Goal: Task Accomplishment & Management: Use online tool/utility

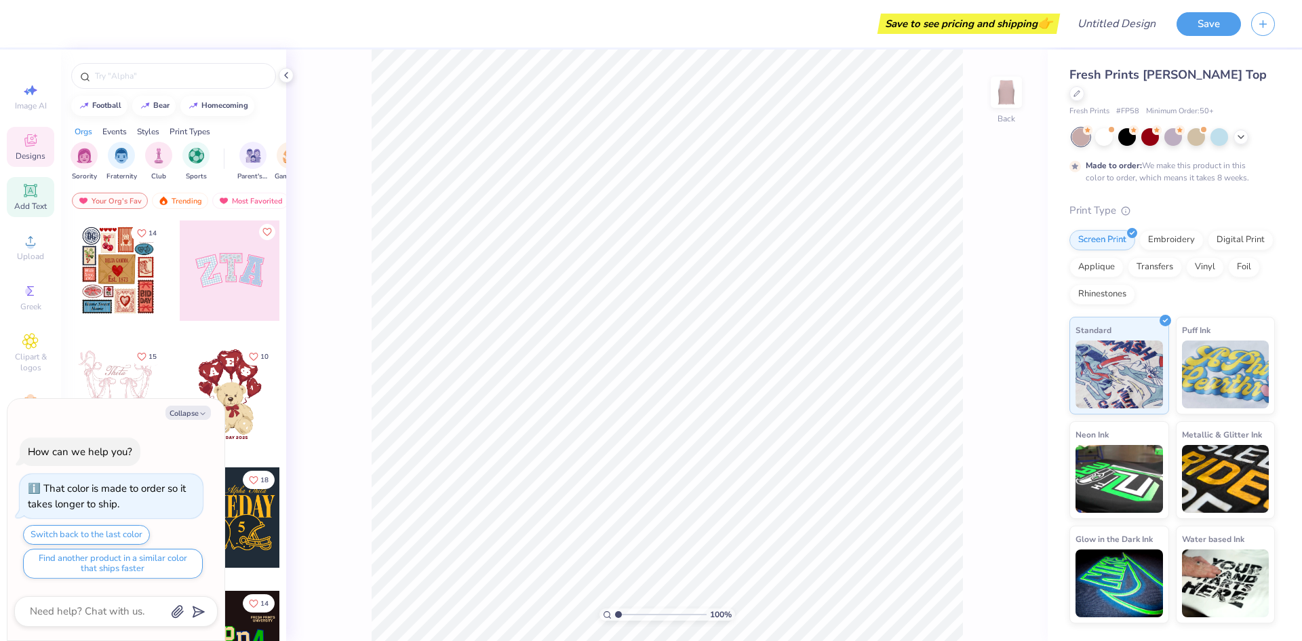
click at [38, 205] on span "Add Text" at bounding box center [30, 206] width 33 height 11
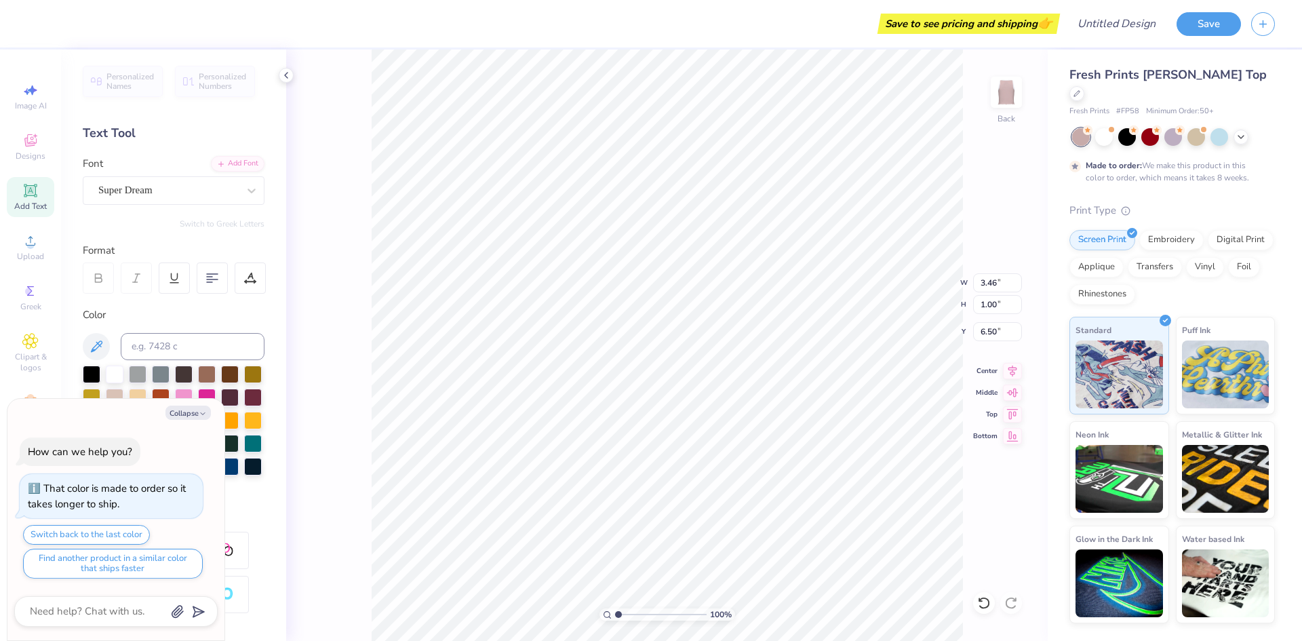
type textarea "x"
type textarea "I"
type textarea "x"
type textarea "I s"
type textarea "x"
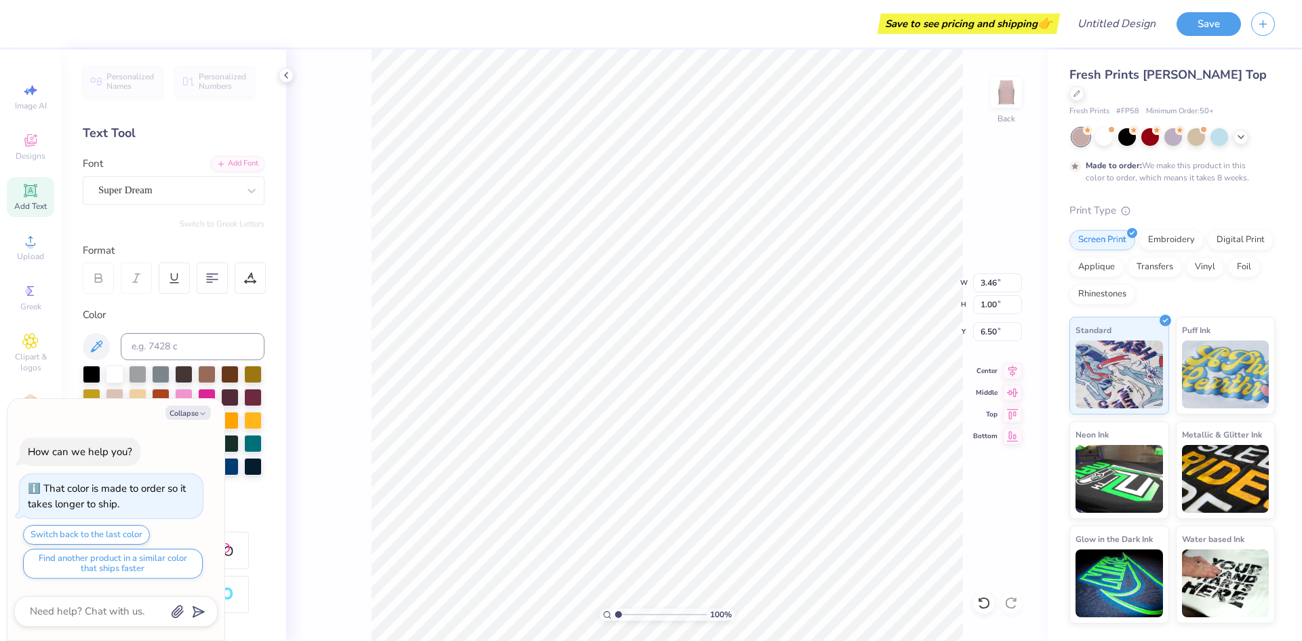
type textarea "I su"
type textarea "x"
type textarea "I sur"
type textarea "x"
type textarea "I survi"
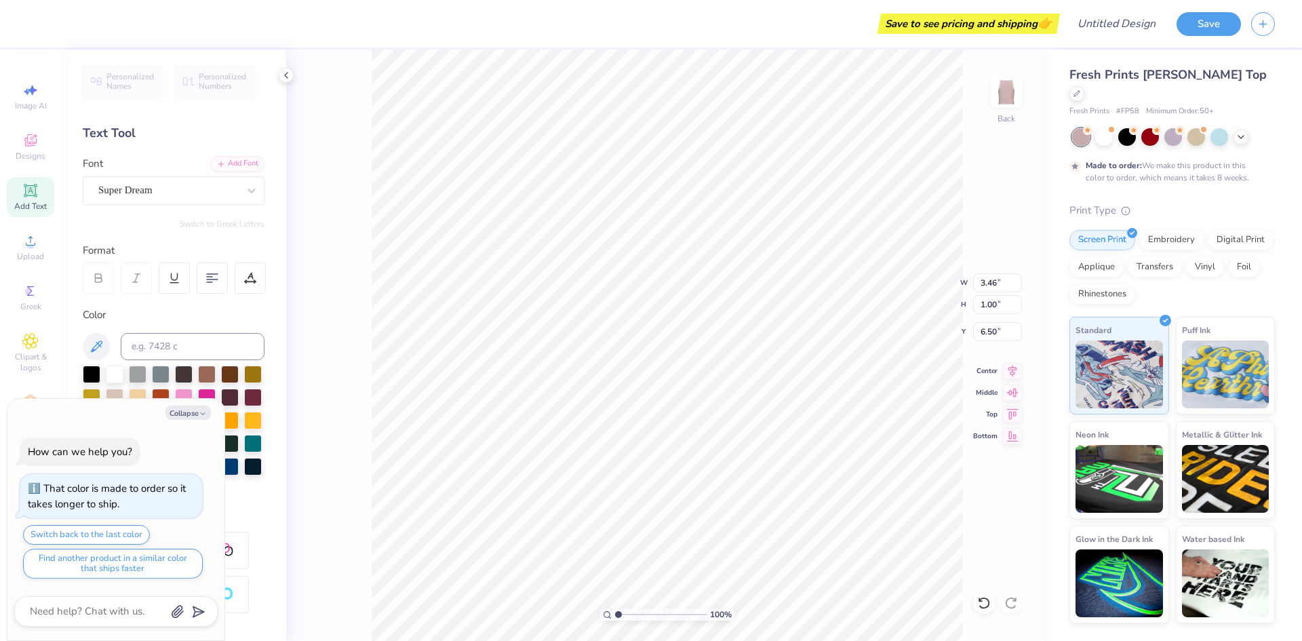
type textarea "x"
type textarea "I surviv"
type textarea "x"
type textarea "I survive"
type textarea "x"
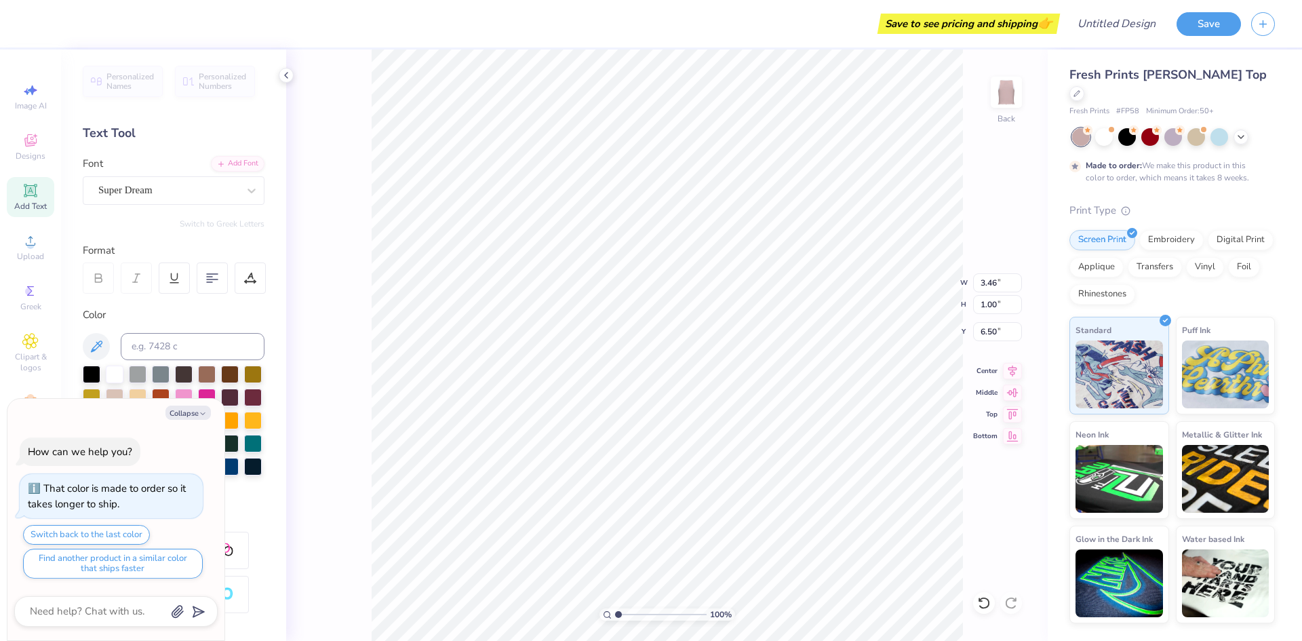
type textarea "I survived"
type textarea "x"
type textarea "I survived J"
type textarea "x"
type textarea "I survived [PERSON_NAME]"
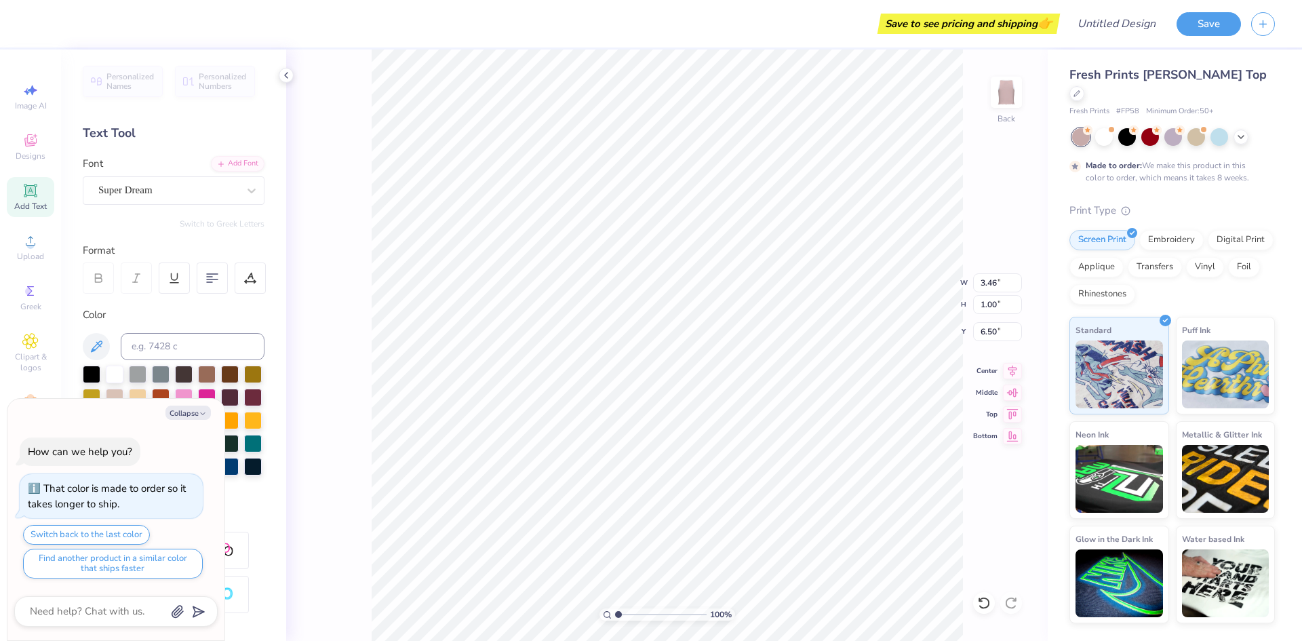
type textarea "x"
type textarea "I survived [PERSON_NAME]'s"
type textarea "x"
type textarea "I survived [PERSON_NAME]'s tru"
type textarea "x"
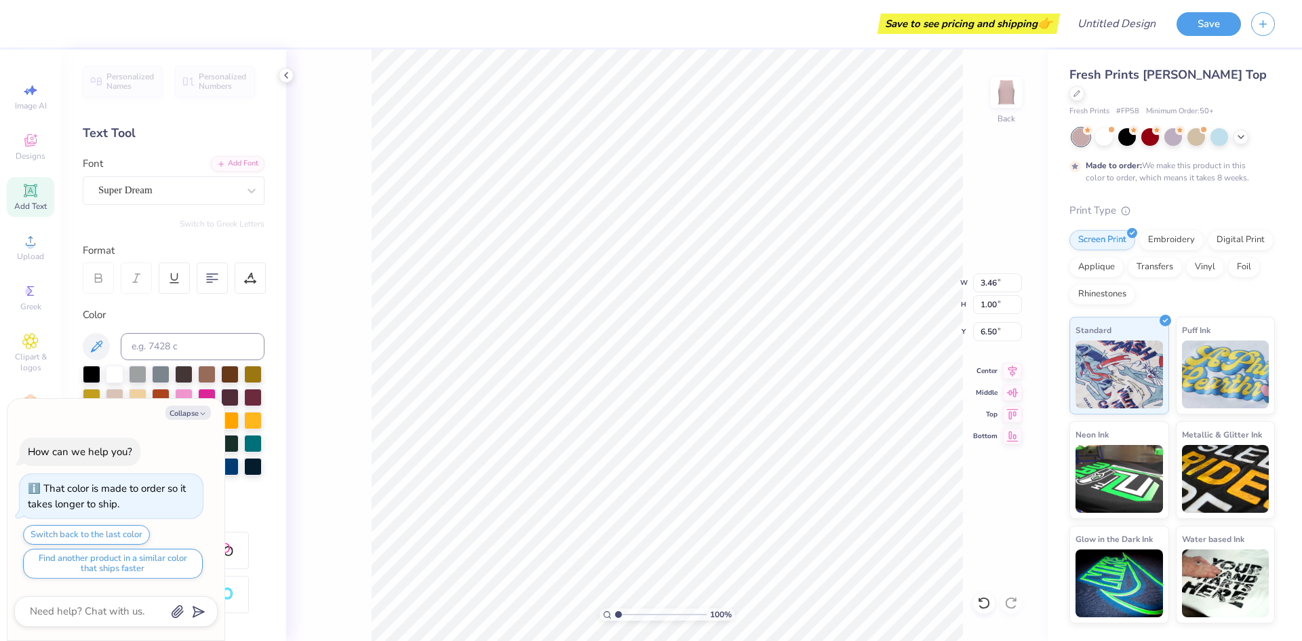
type textarea "I survived [PERSON_NAME]'s trunk"
type textarea "x"
type textarea "I survived [PERSON_NAME]'s trunk"
type textarea "x"
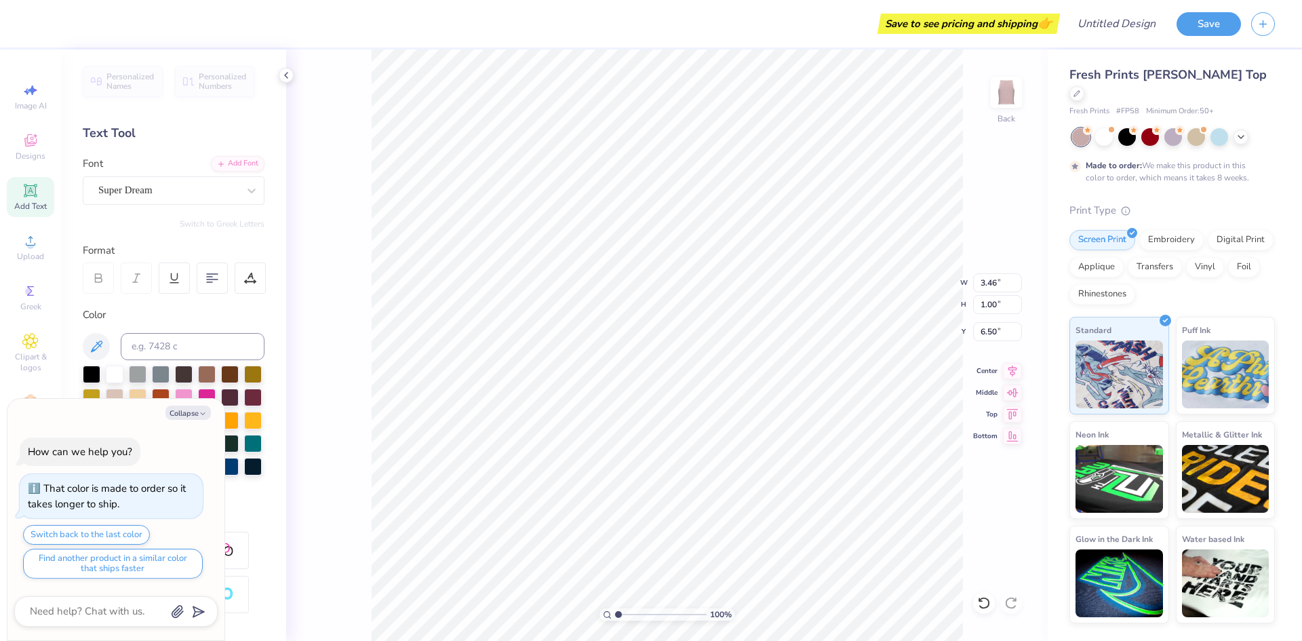
scroll to position [12, 3]
type textarea "I survived [PERSON_NAME]'s trunk"
click at [207, 265] on div at bounding box center [212, 277] width 31 height 31
type textarea "x"
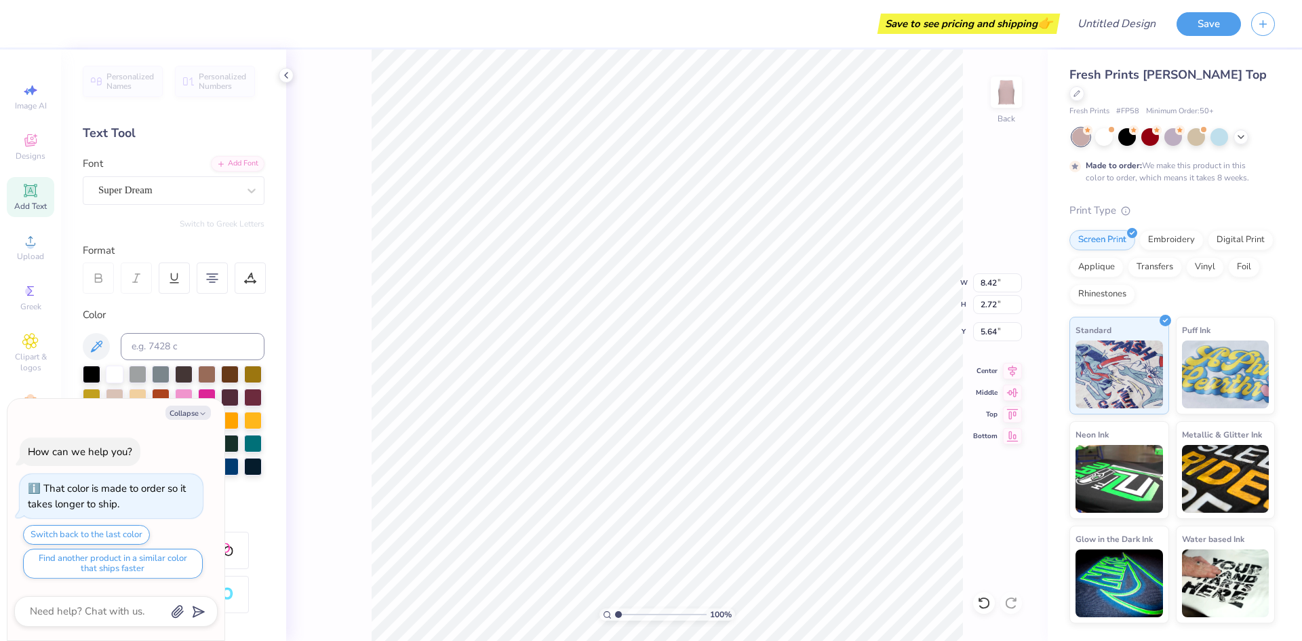
type input "1.97"
click at [33, 336] on icon at bounding box center [30, 341] width 16 height 16
type textarea "x"
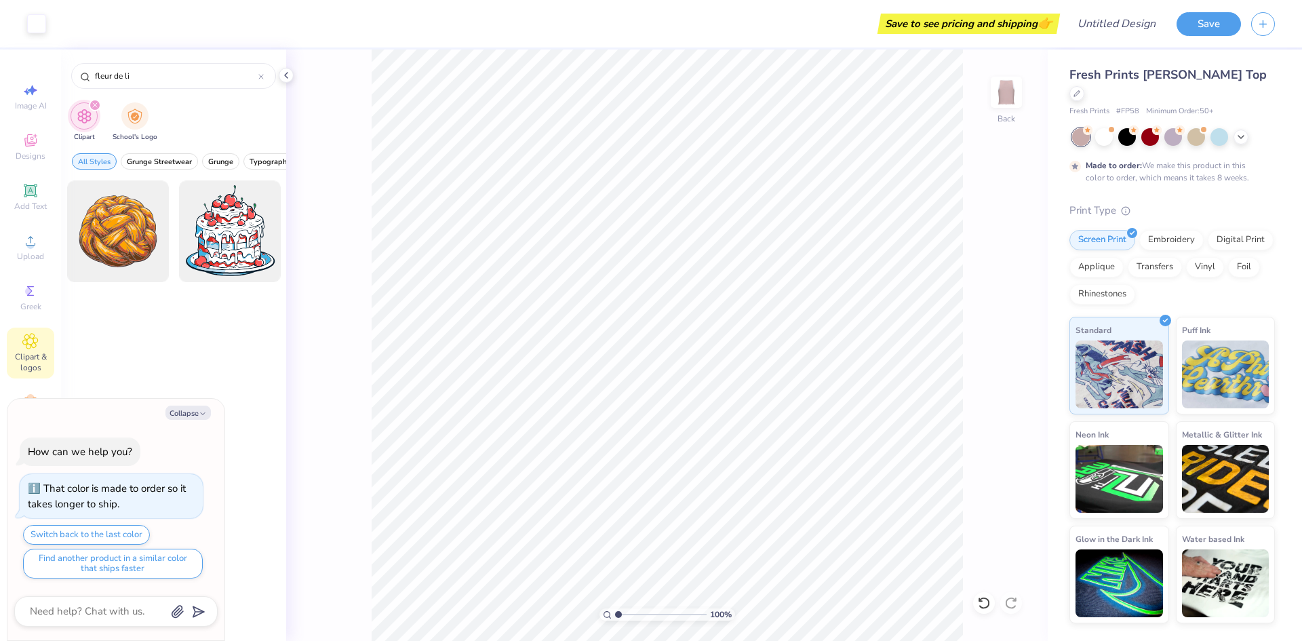
type input "fleur de lis"
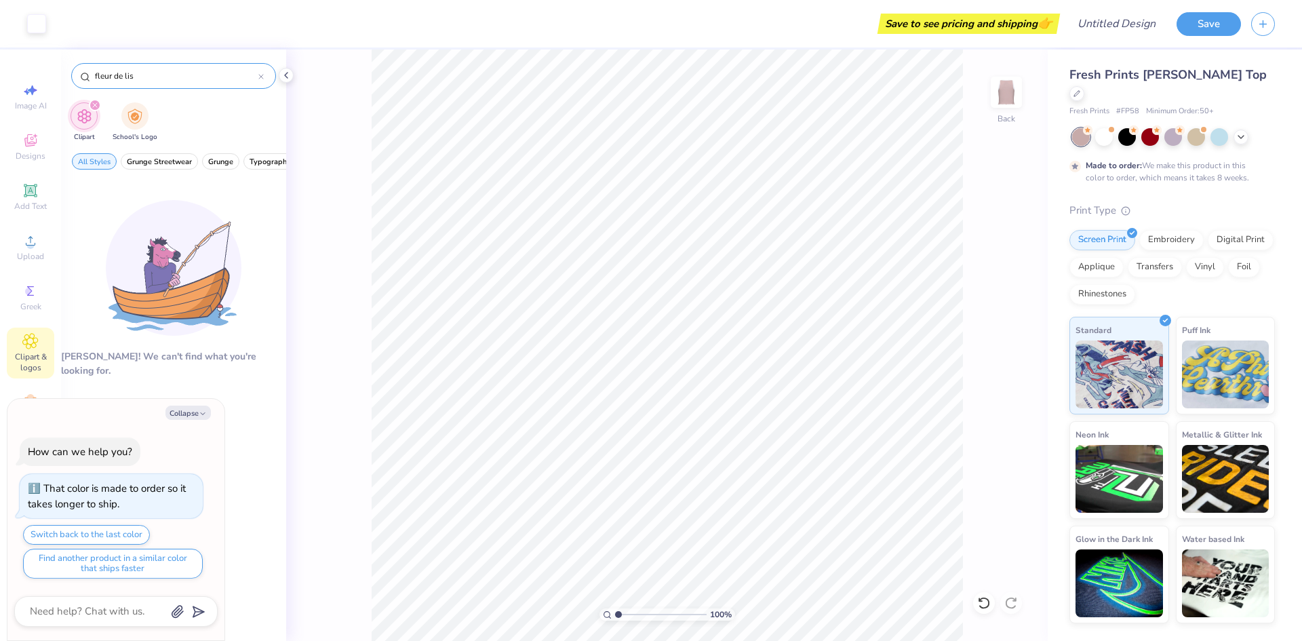
click at [258, 75] on icon at bounding box center [260, 76] width 5 height 5
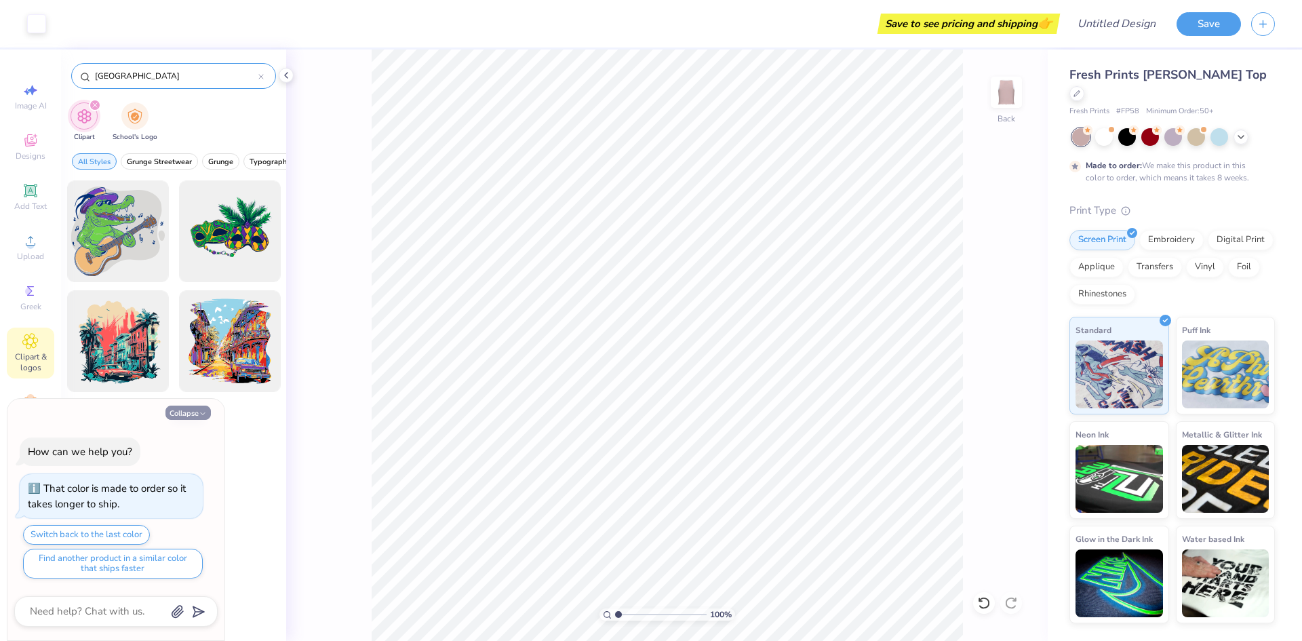
type input "[GEOGRAPHIC_DATA]"
click at [194, 412] on button "Collapse" at bounding box center [187, 413] width 45 height 14
type textarea "x"
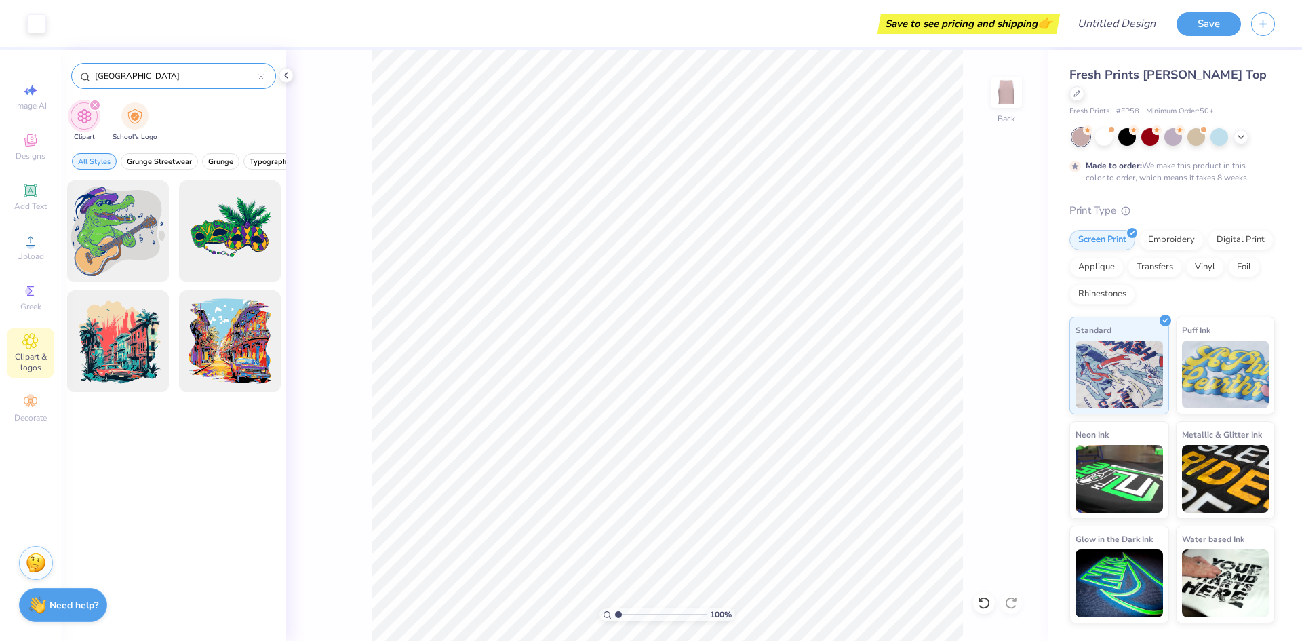
click at [259, 75] on icon at bounding box center [261, 77] width 4 height 4
click at [219, 77] on input "text" at bounding box center [181, 76] width 174 height 14
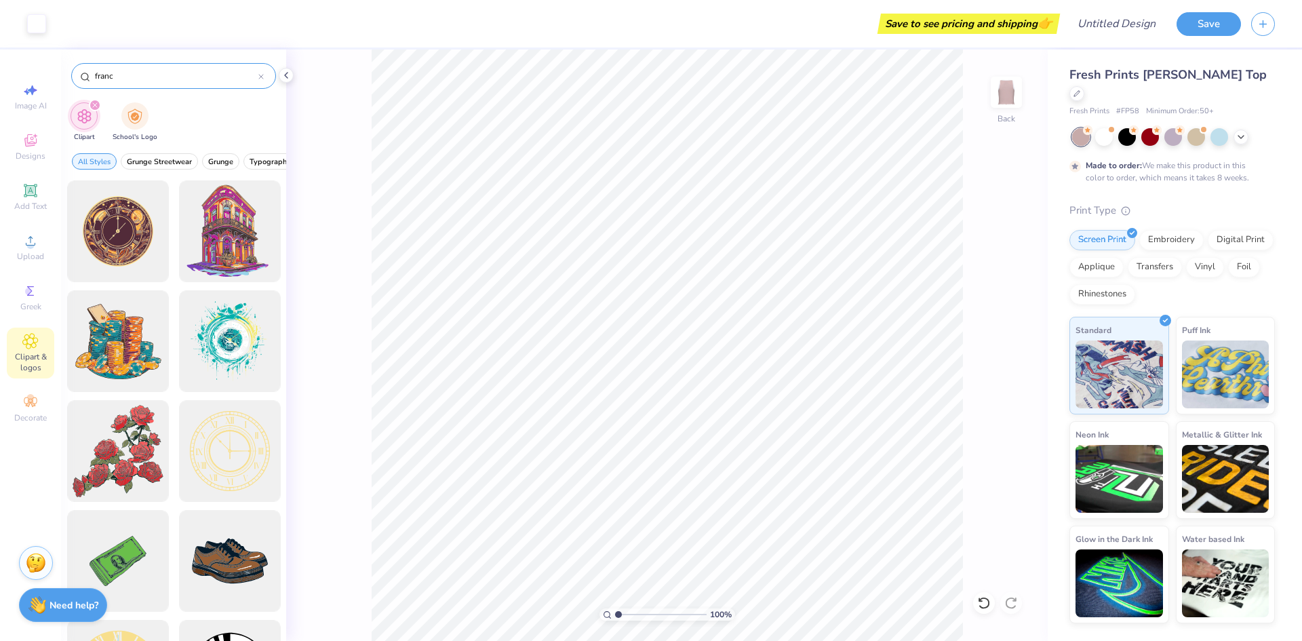
type input "[GEOGRAPHIC_DATA]"
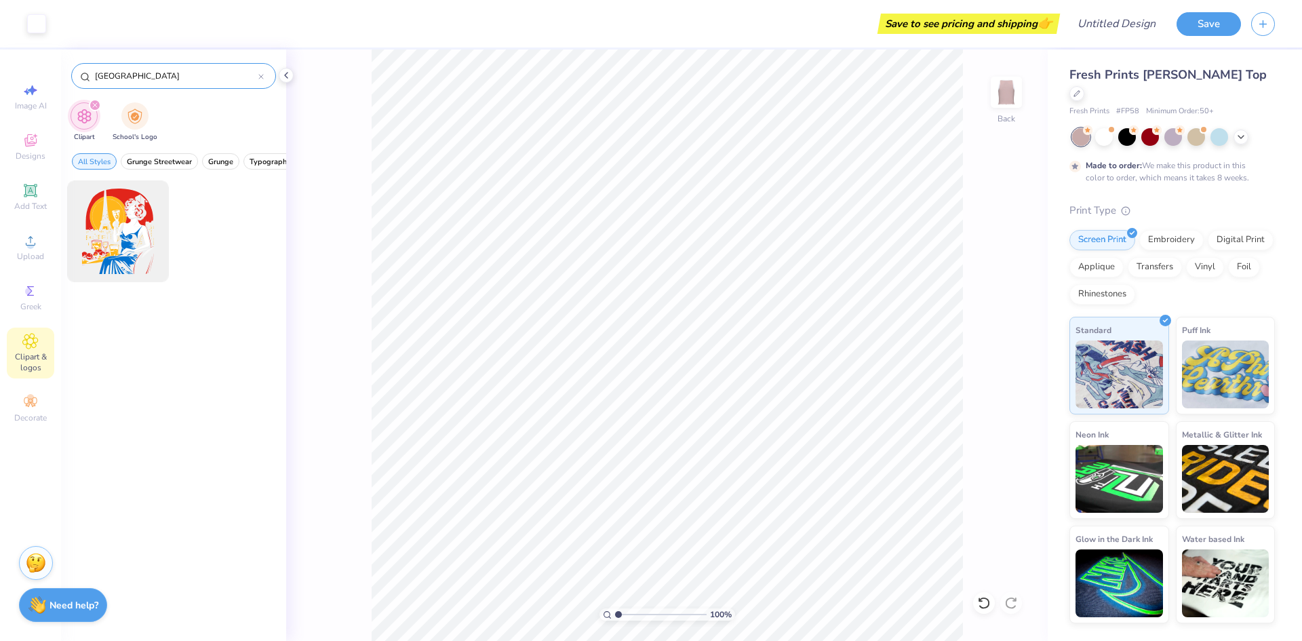
click at [259, 75] on icon at bounding box center [260, 76] width 5 height 5
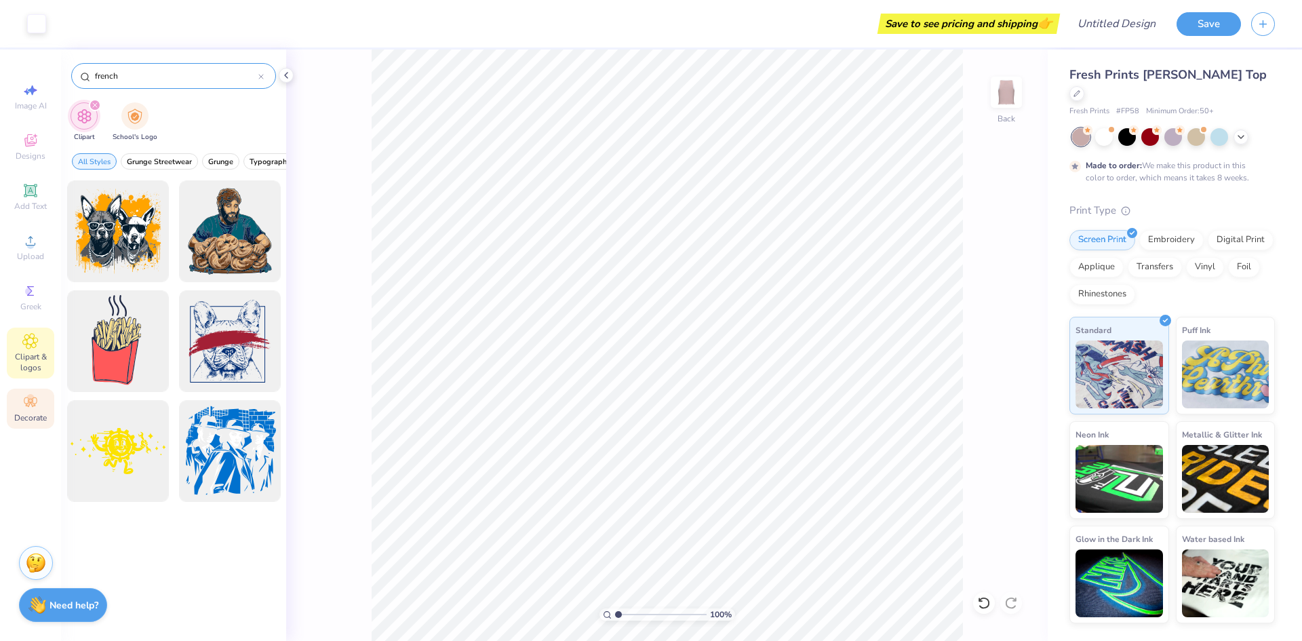
type input "french"
click at [33, 419] on span "Decorate" at bounding box center [30, 417] width 33 height 11
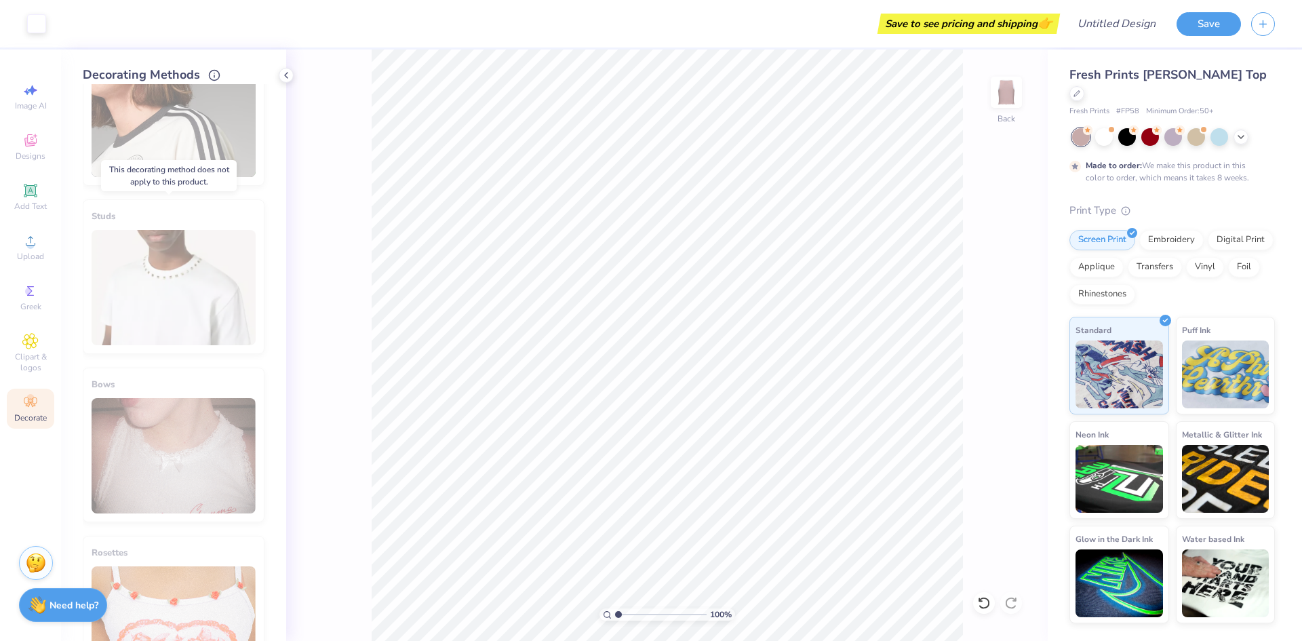
scroll to position [631, 0]
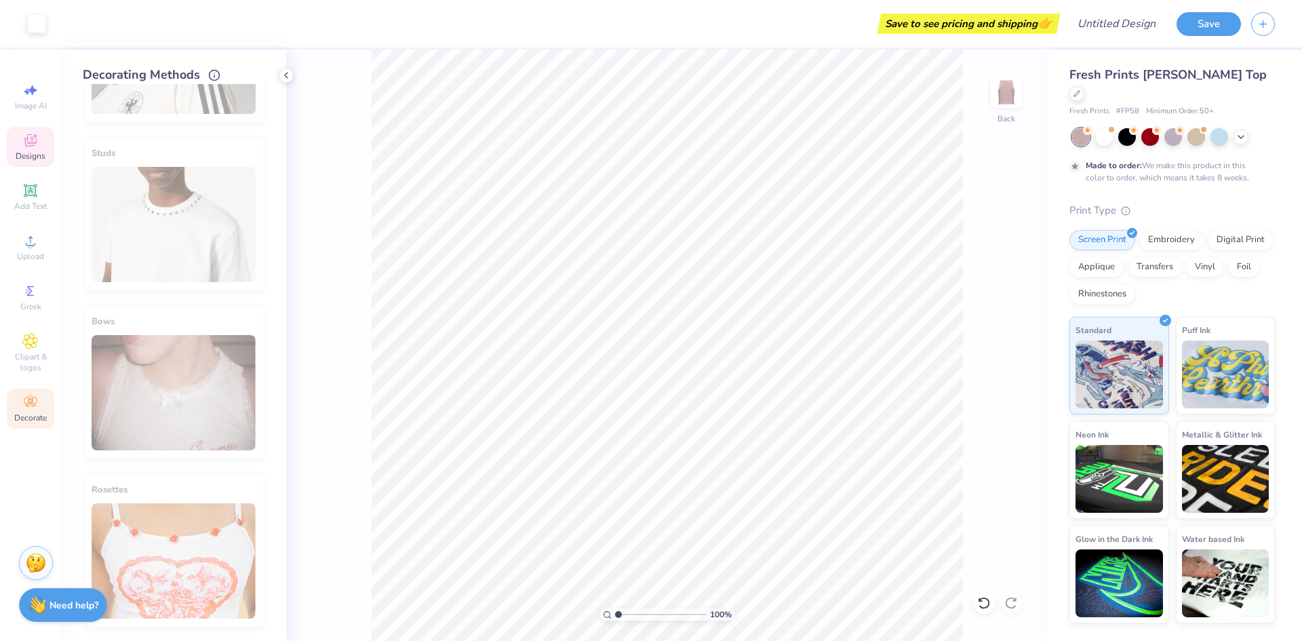
click at [44, 137] on div "Designs" at bounding box center [30, 147] width 47 height 40
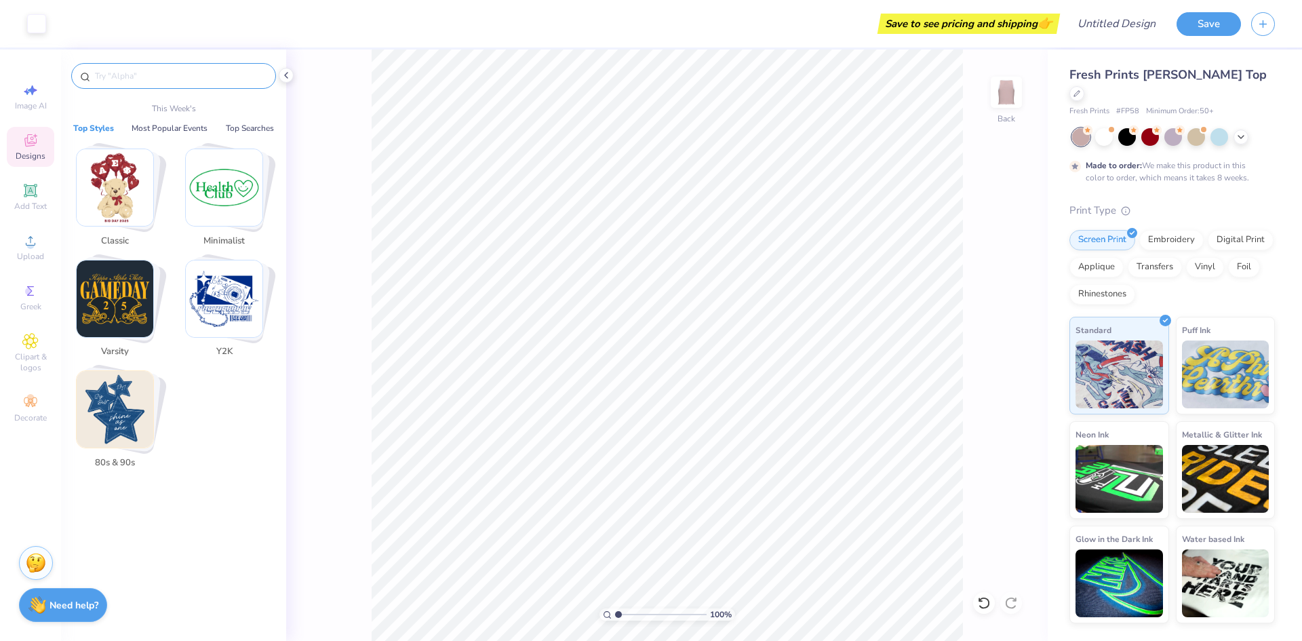
click at [124, 79] on input "text" at bounding box center [181, 76] width 174 height 14
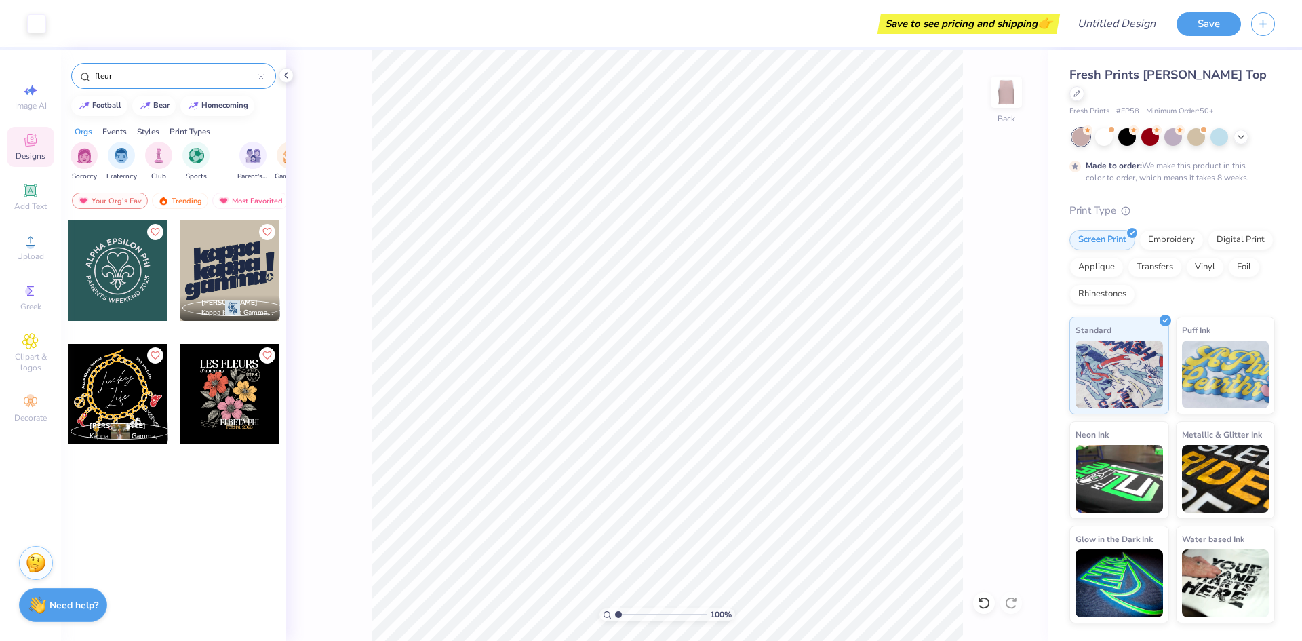
type input "fleur"
click at [136, 291] on div at bounding box center [118, 270] width 100 height 100
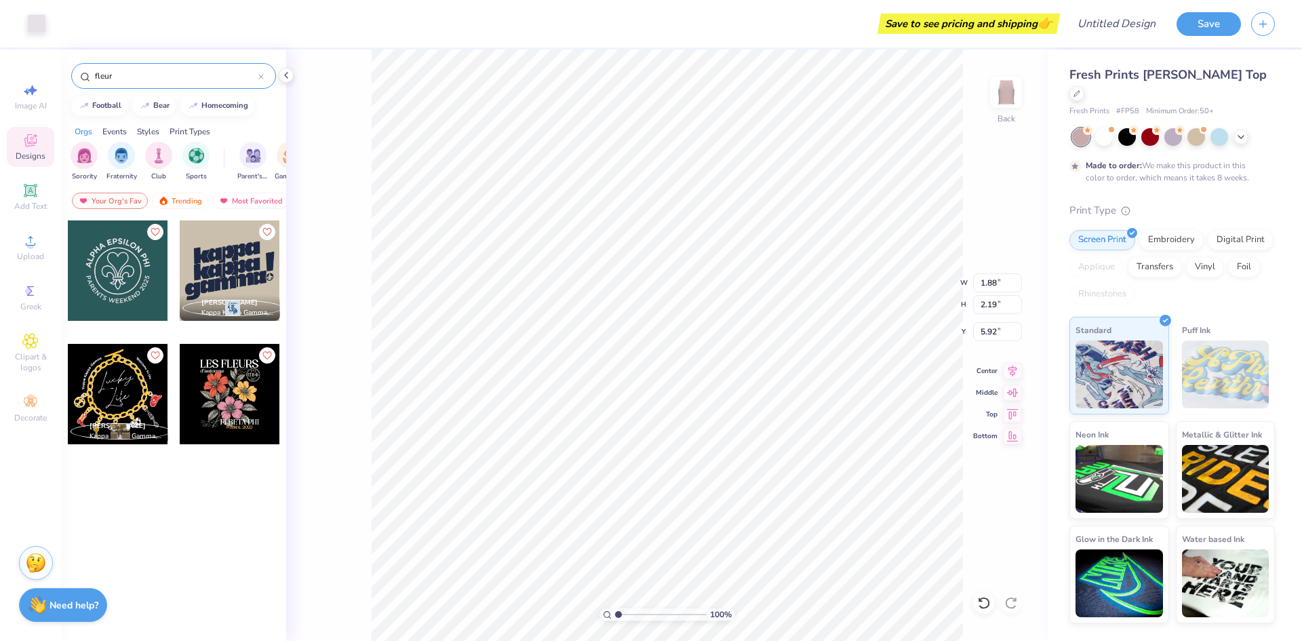
type input "1.88"
type input "2.19"
type input "5.92"
type input "6.84"
type input "0.92"
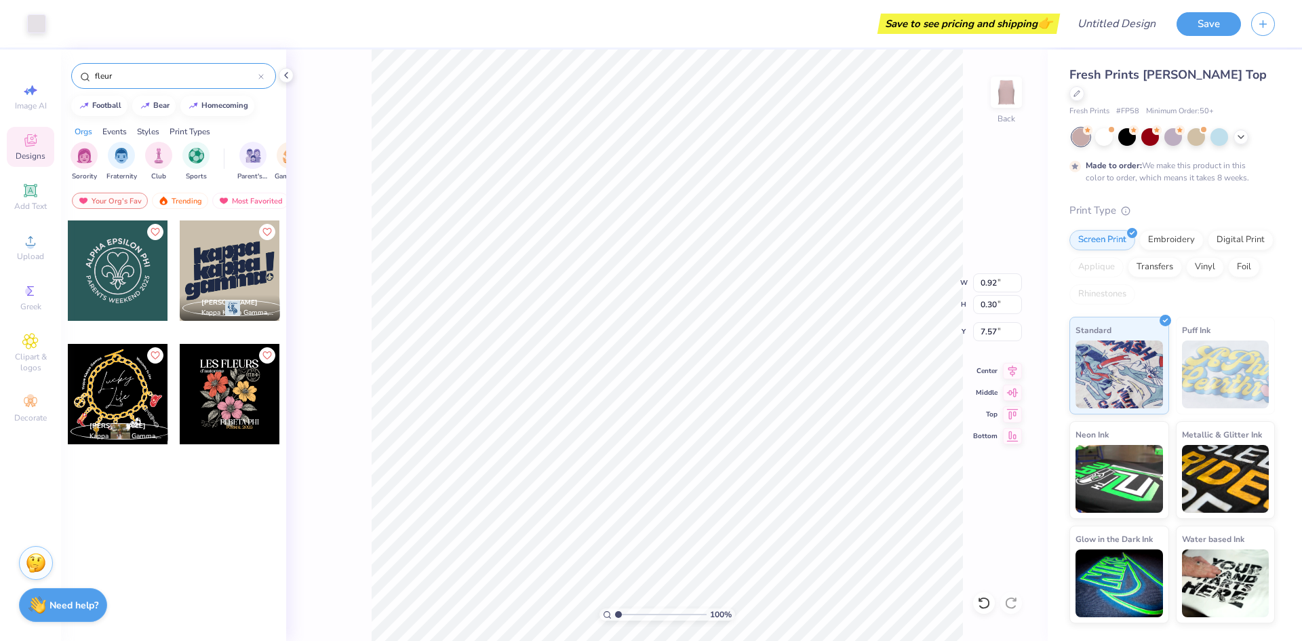
type input "0.30"
type input "7.57"
type input "3.32"
type input "1.10"
type input "7.65"
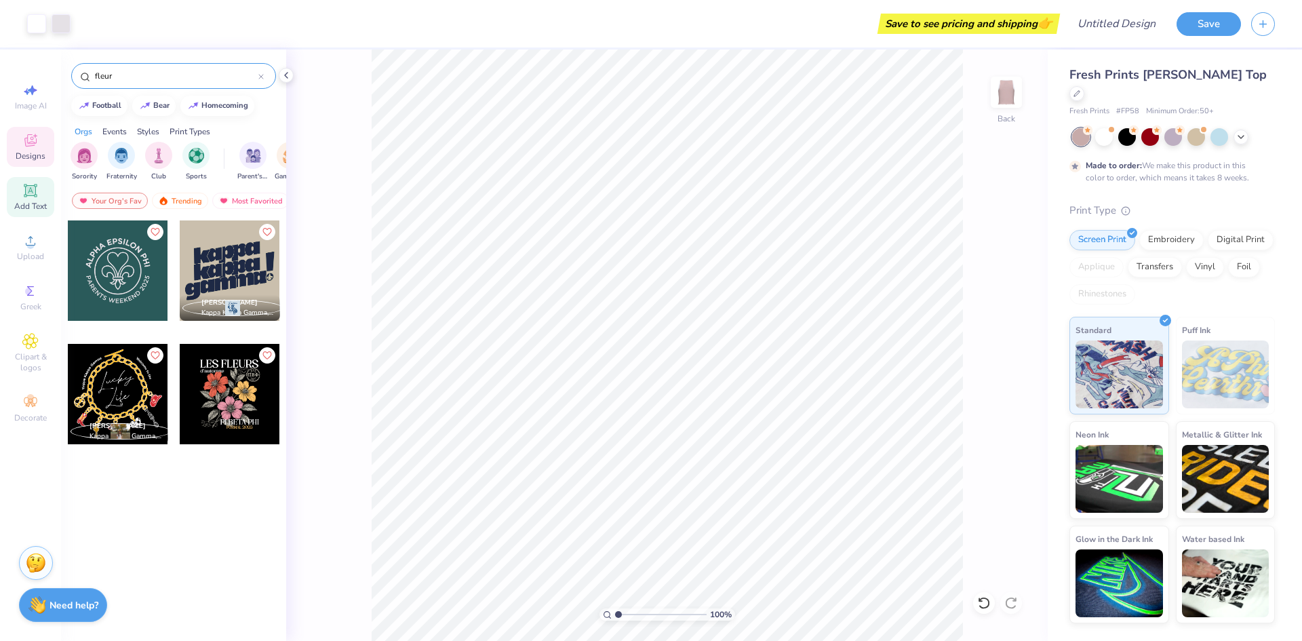
click at [31, 203] on span "Add Text" at bounding box center [30, 206] width 33 height 11
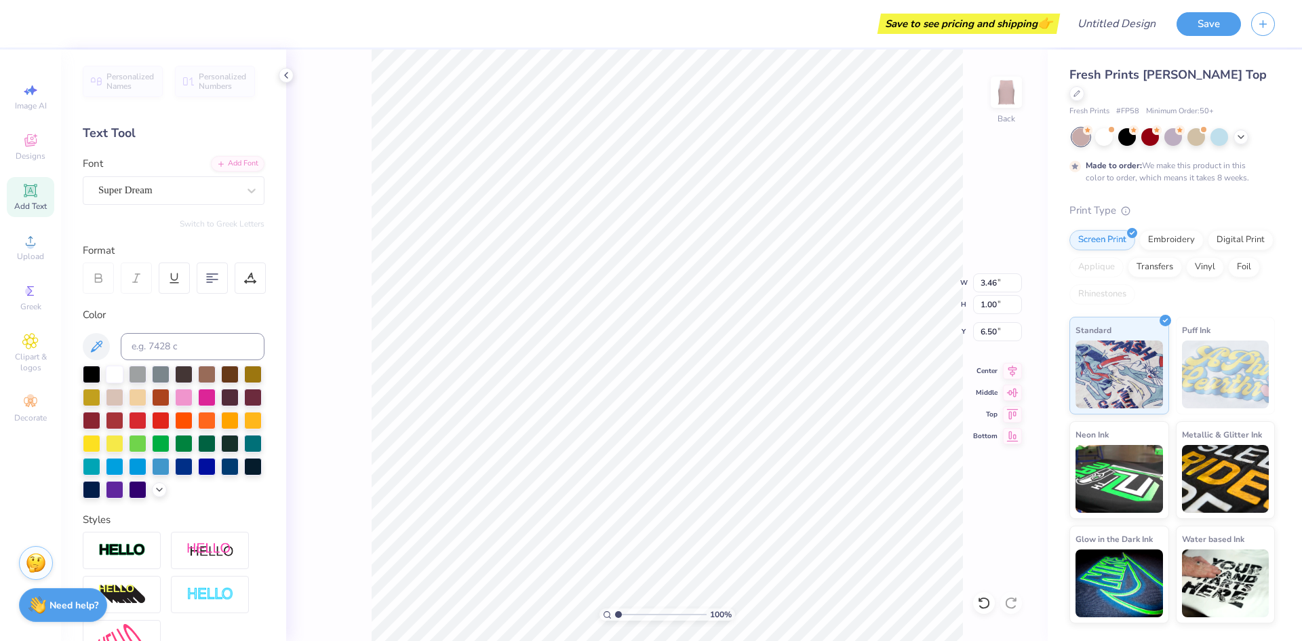
scroll to position [12, 1]
type textarea "N"
type textarea "O"
type textarea "NO LA"
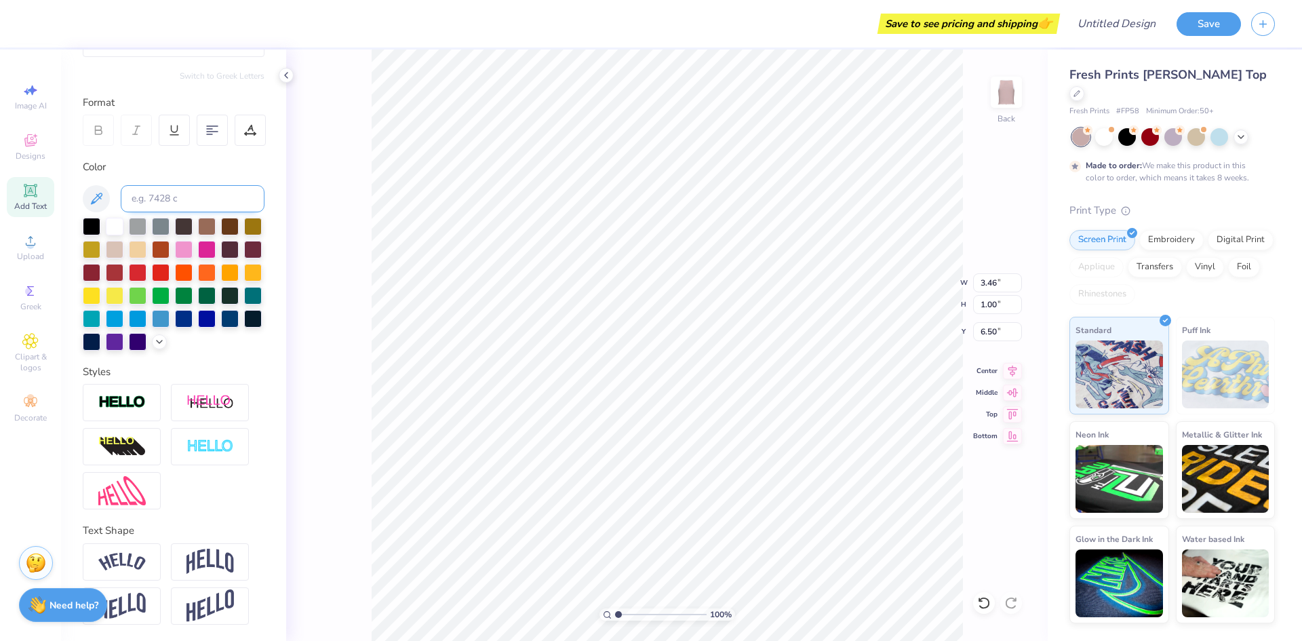
scroll to position [0, 0]
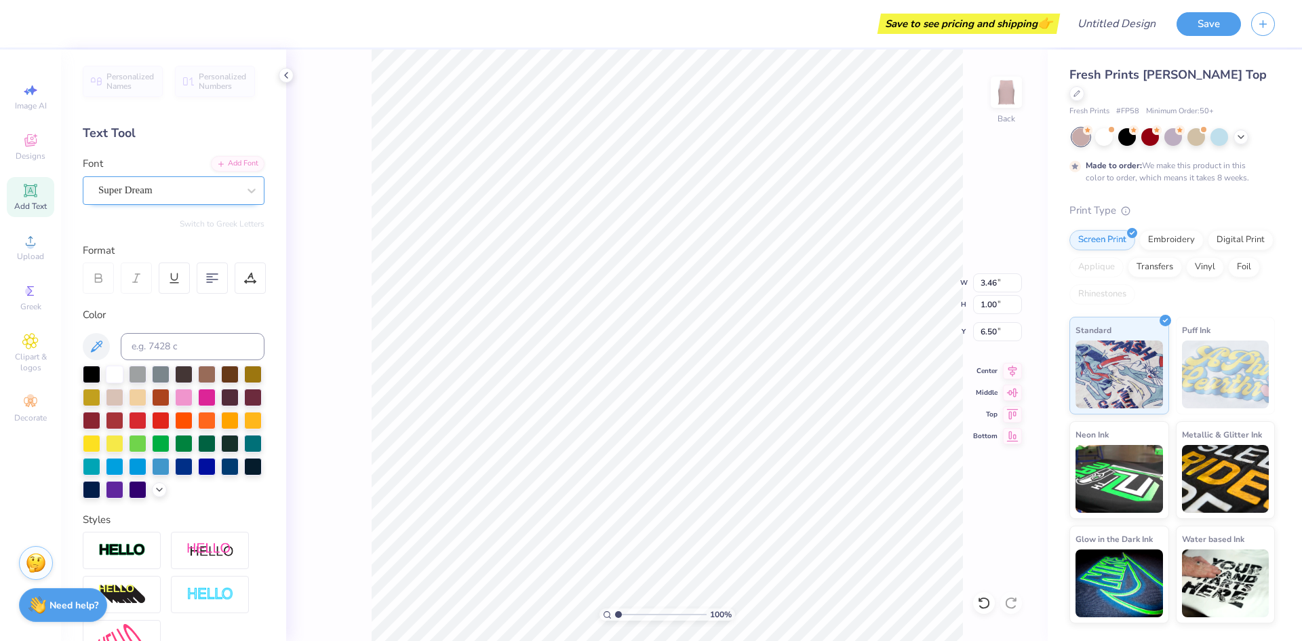
click at [157, 183] on div "Super Dream" at bounding box center [168, 190] width 142 height 21
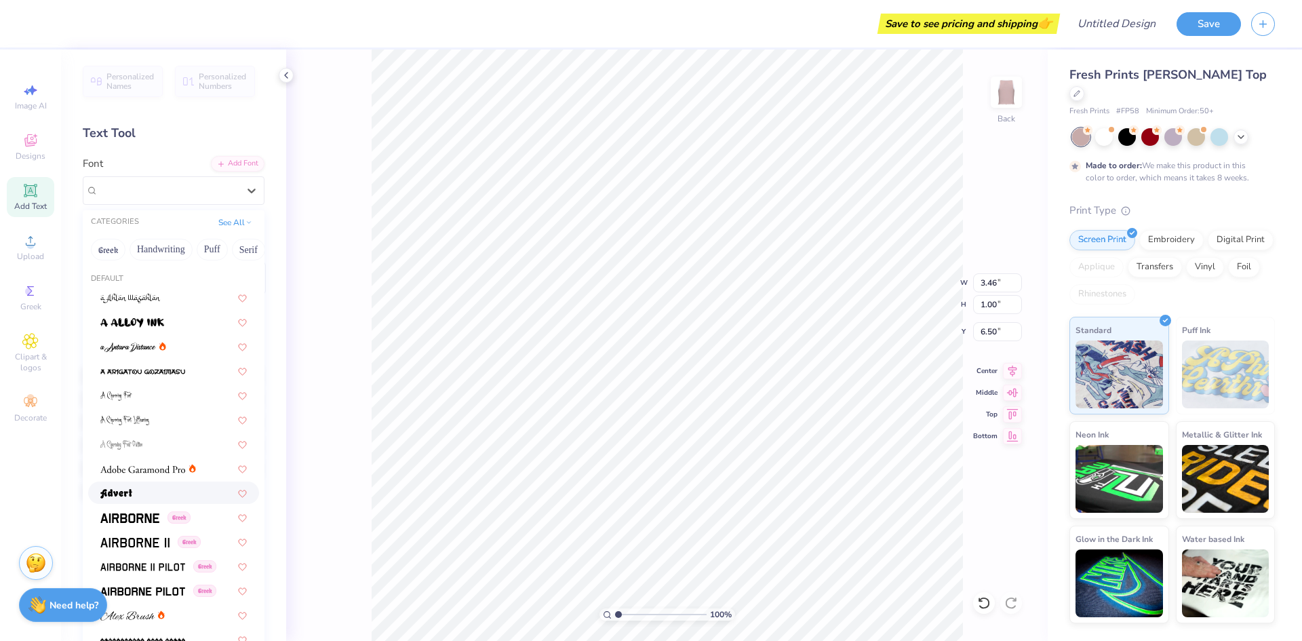
click at [144, 498] on div at bounding box center [173, 493] width 146 height 14
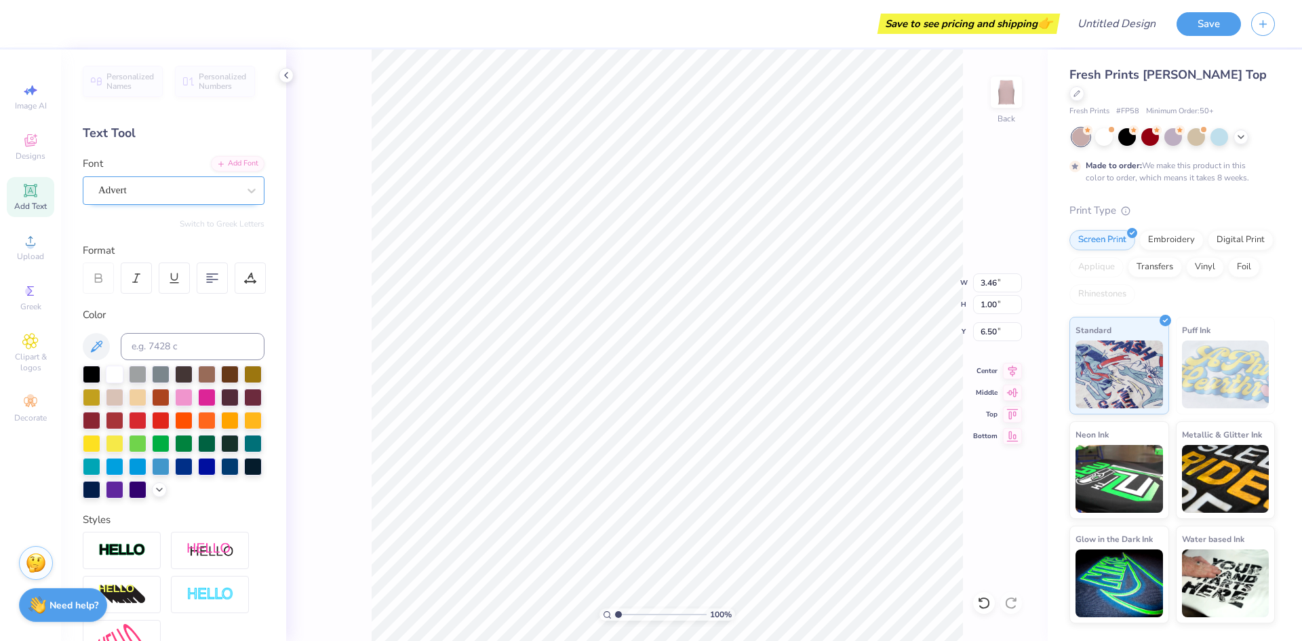
click at [186, 199] on div at bounding box center [168, 190] width 140 height 18
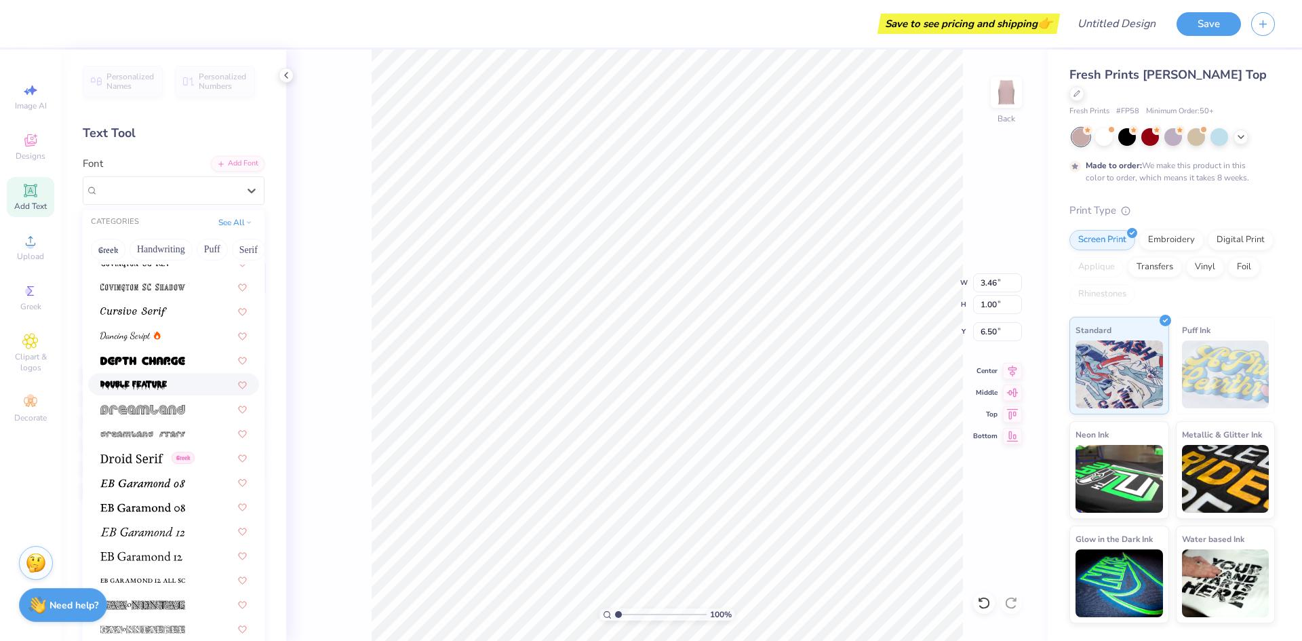
scroll to position [2256, 0]
click at [179, 406] on img at bounding box center [142, 410] width 85 height 9
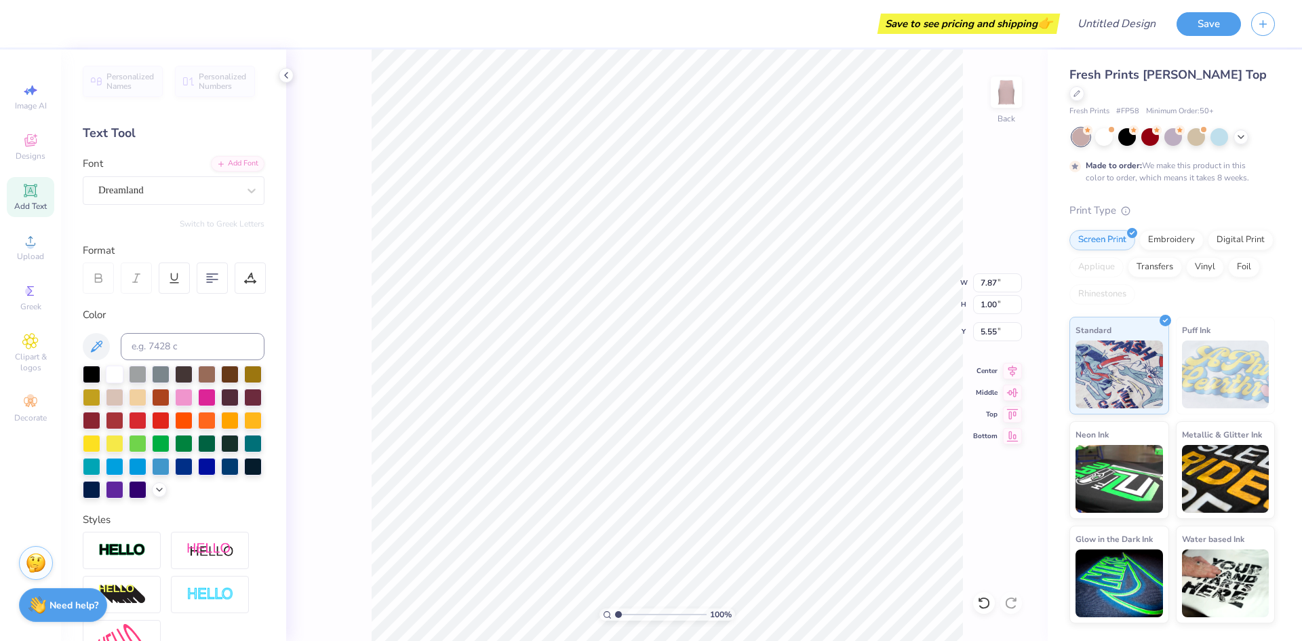
type input "5.55"
type textarea "NO LA"
click at [28, 144] on icon at bounding box center [30, 142] width 11 height 9
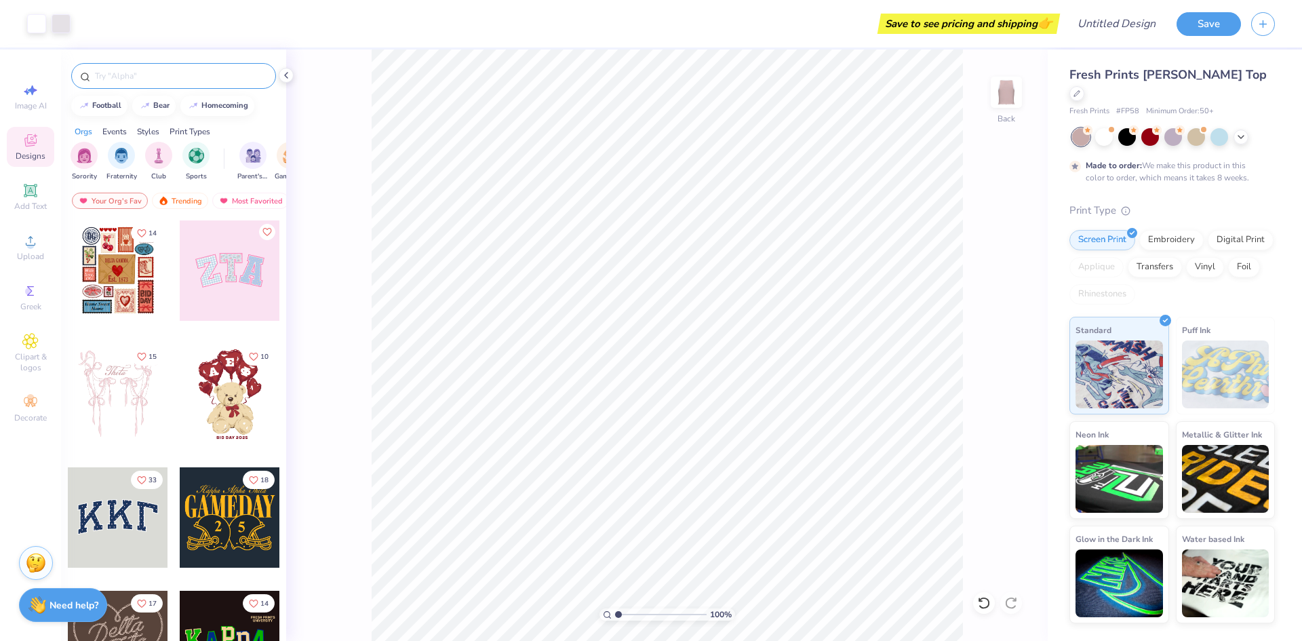
click at [170, 80] on input "text" at bounding box center [181, 76] width 174 height 14
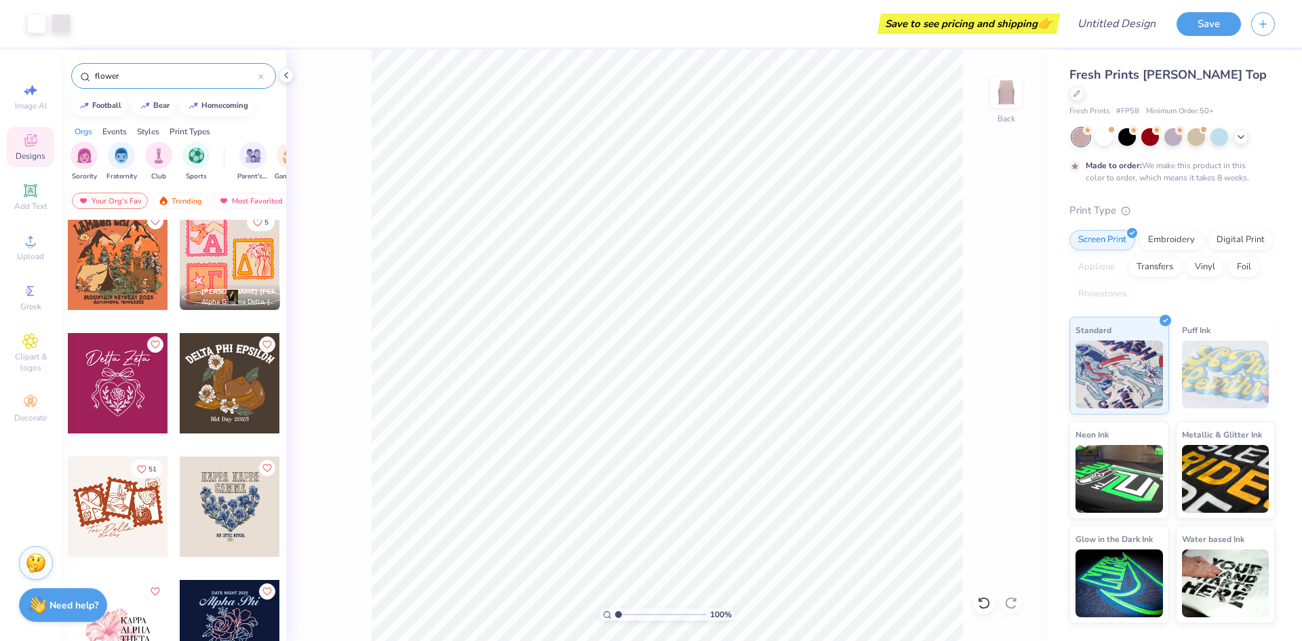
scroll to position [137, 0]
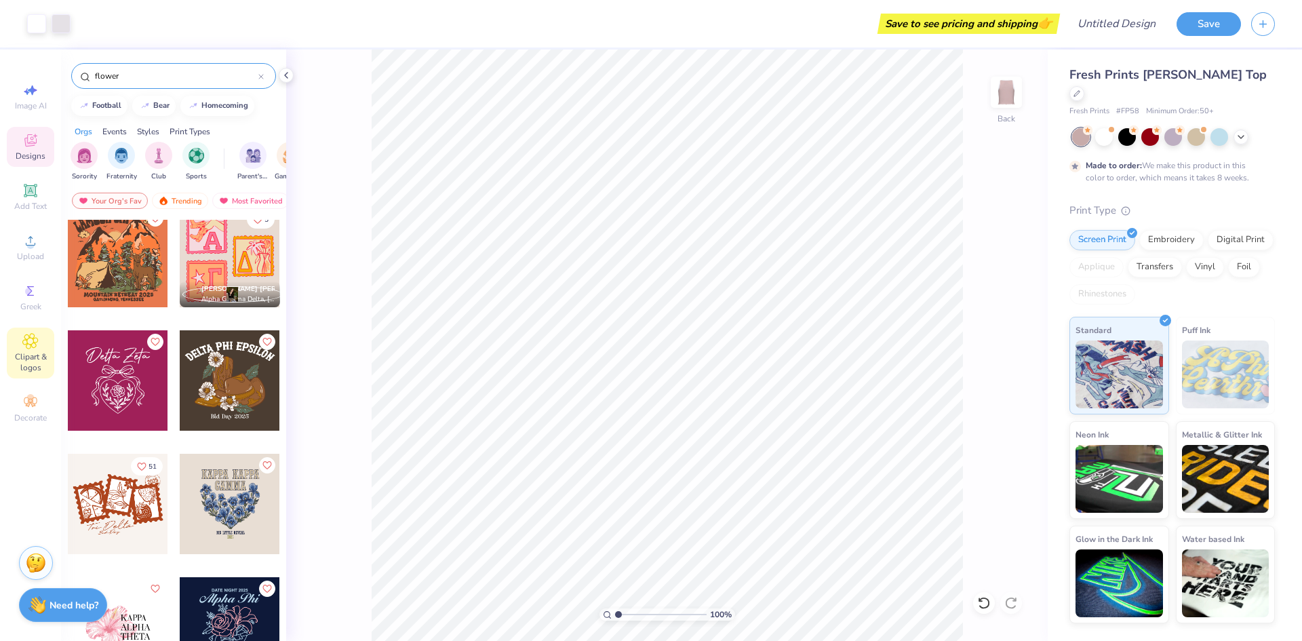
type input "flower"
click at [25, 353] on span "Clipart & logos" at bounding box center [30, 362] width 47 height 22
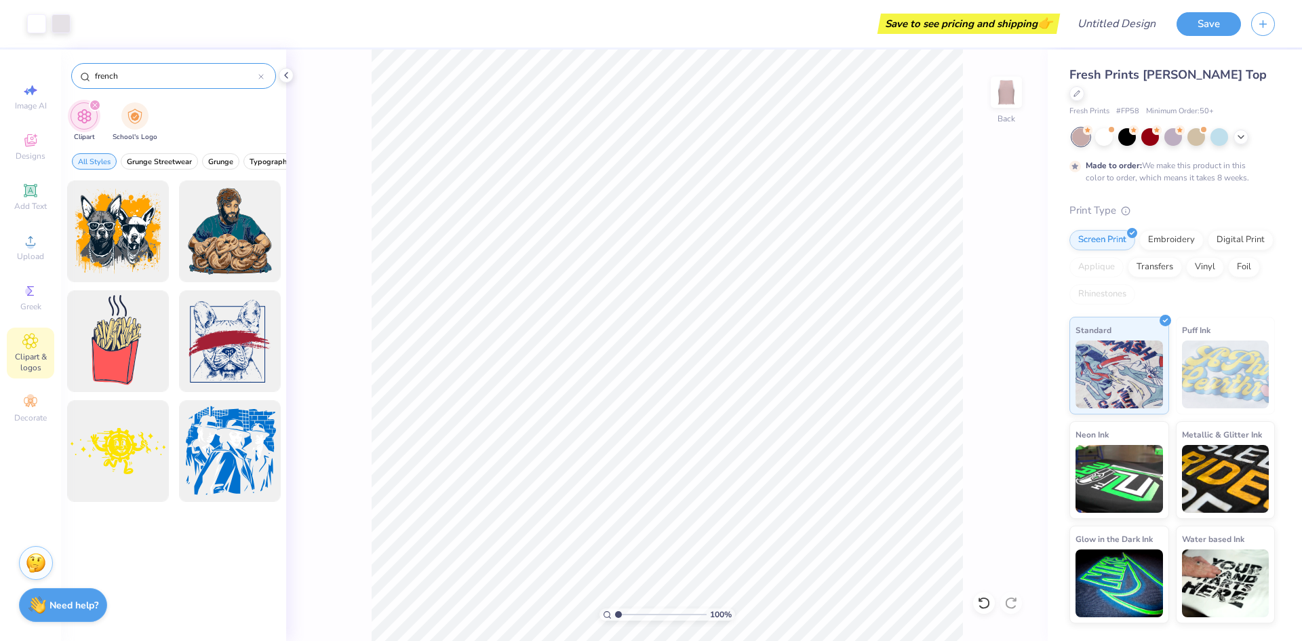
click at [191, 76] on input "french" at bounding box center [176, 76] width 165 height 14
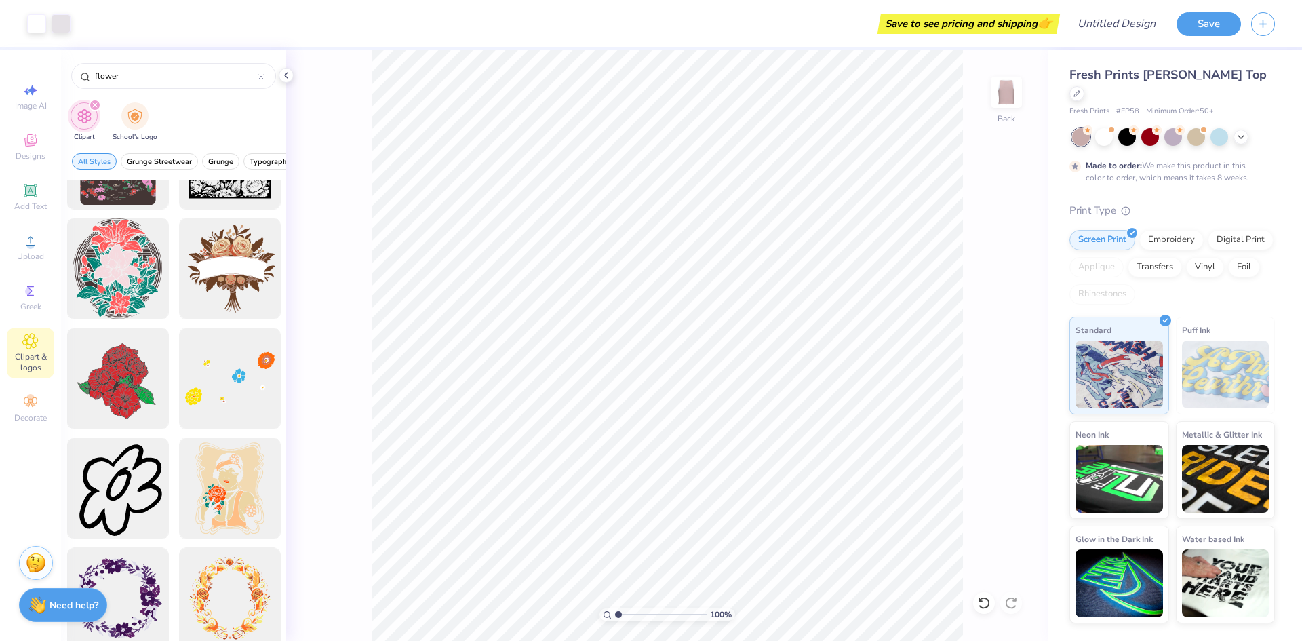
scroll to position [294, 0]
type input "flower"
click at [23, 144] on icon at bounding box center [30, 140] width 16 height 16
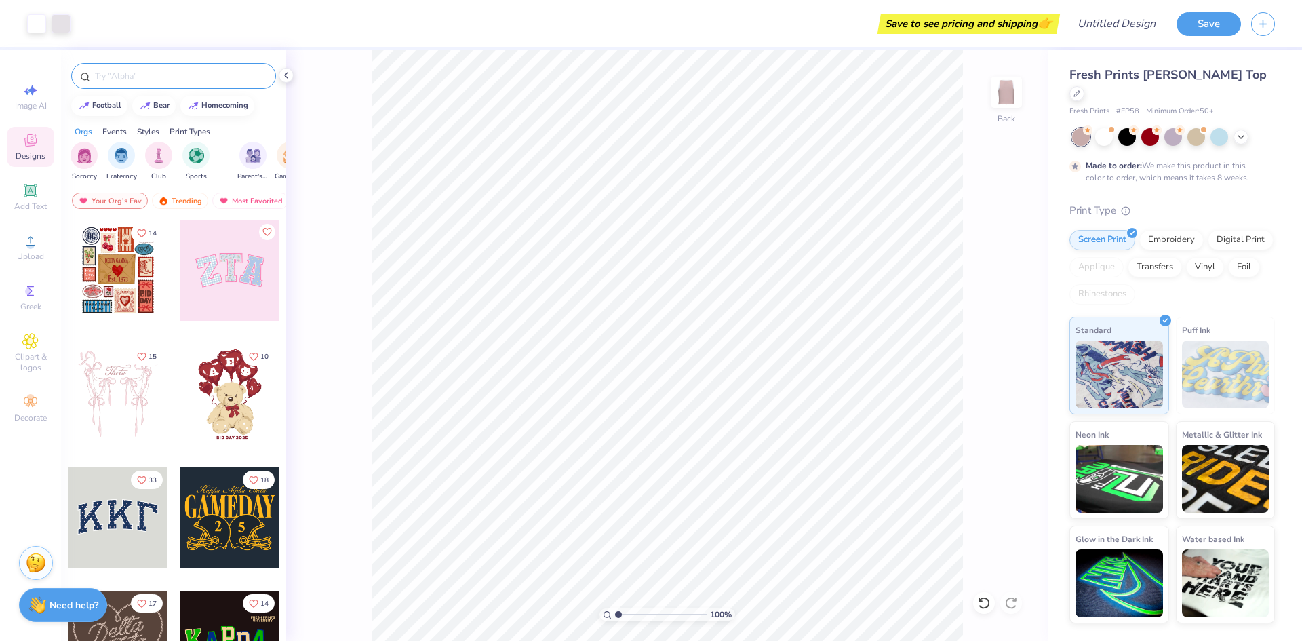
click at [142, 64] on div at bounding box center [173, 76] width 205 height 26
click at [142, 68] on div at bounding box center [173, 76] width 205 height 26
click at [140, 79] on input "text" at bounding box center [181, 76] width 174 height 14
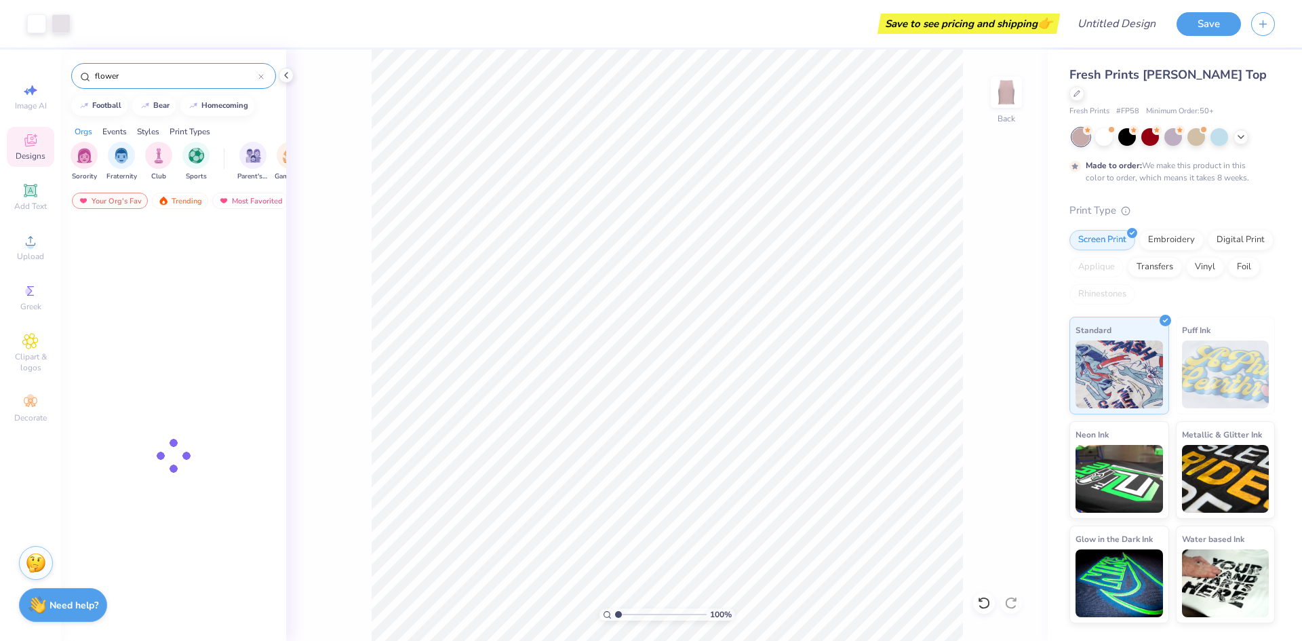
type input "flower"
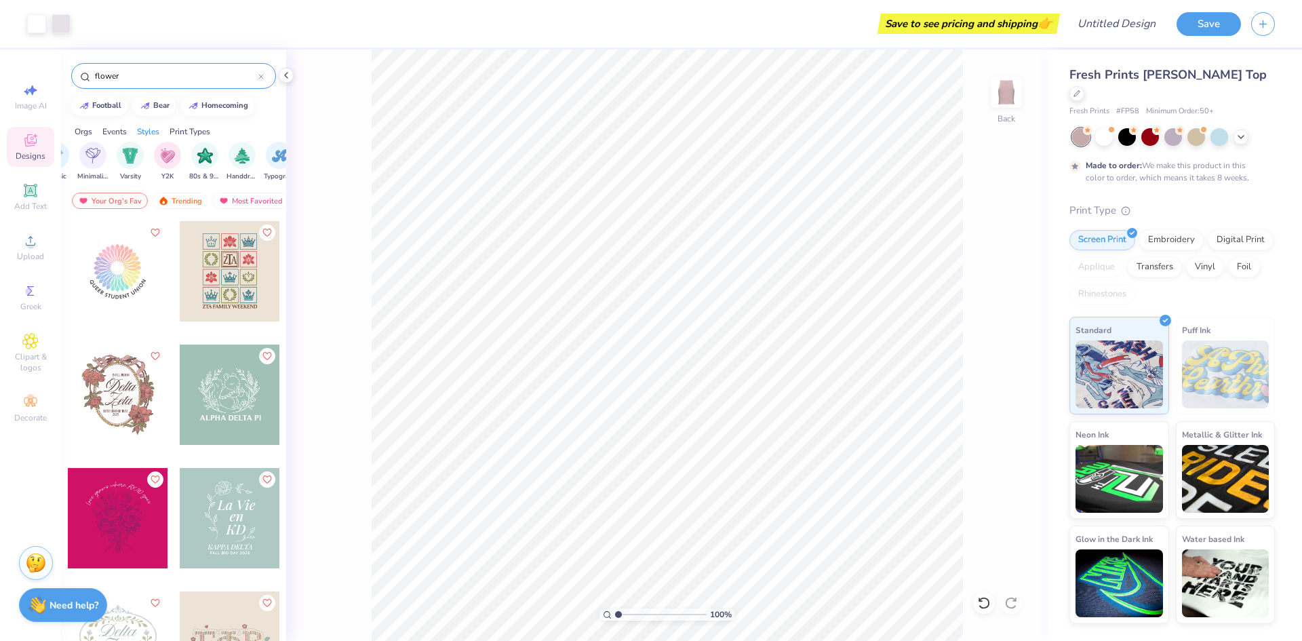
scroll to position [0, 740]
click at [159, 161] on img "filter for Y2K" at bounding box center [166, 154] width 15 height 16
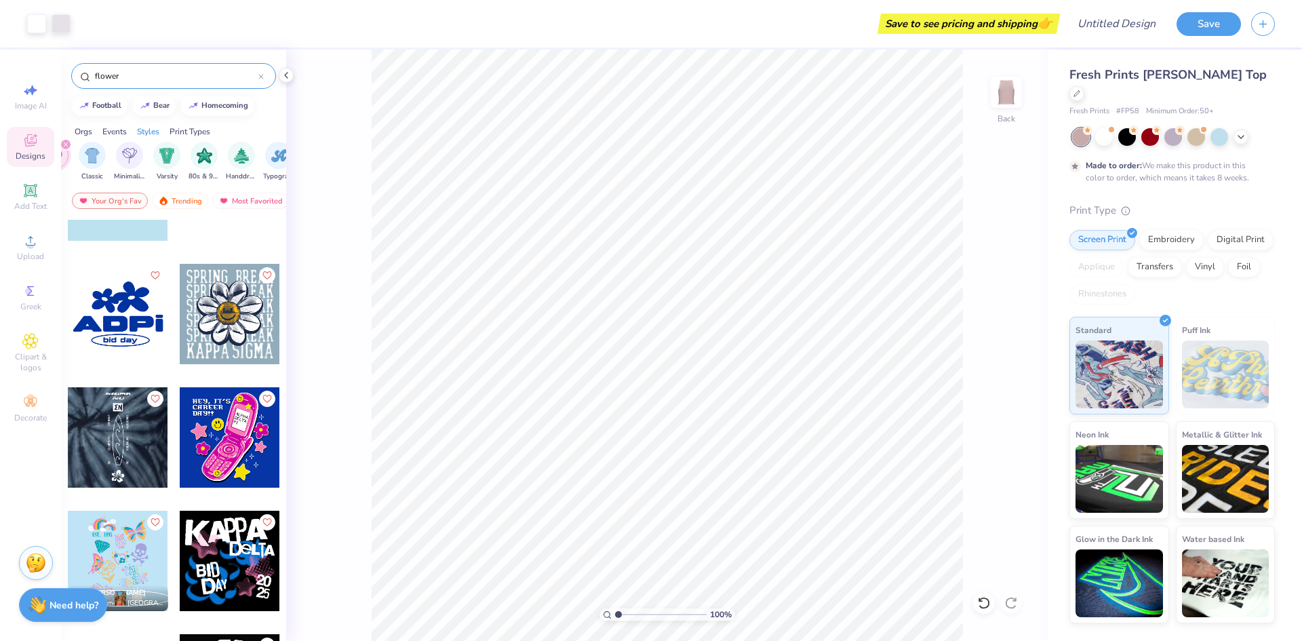
scroll to position [145, 0]
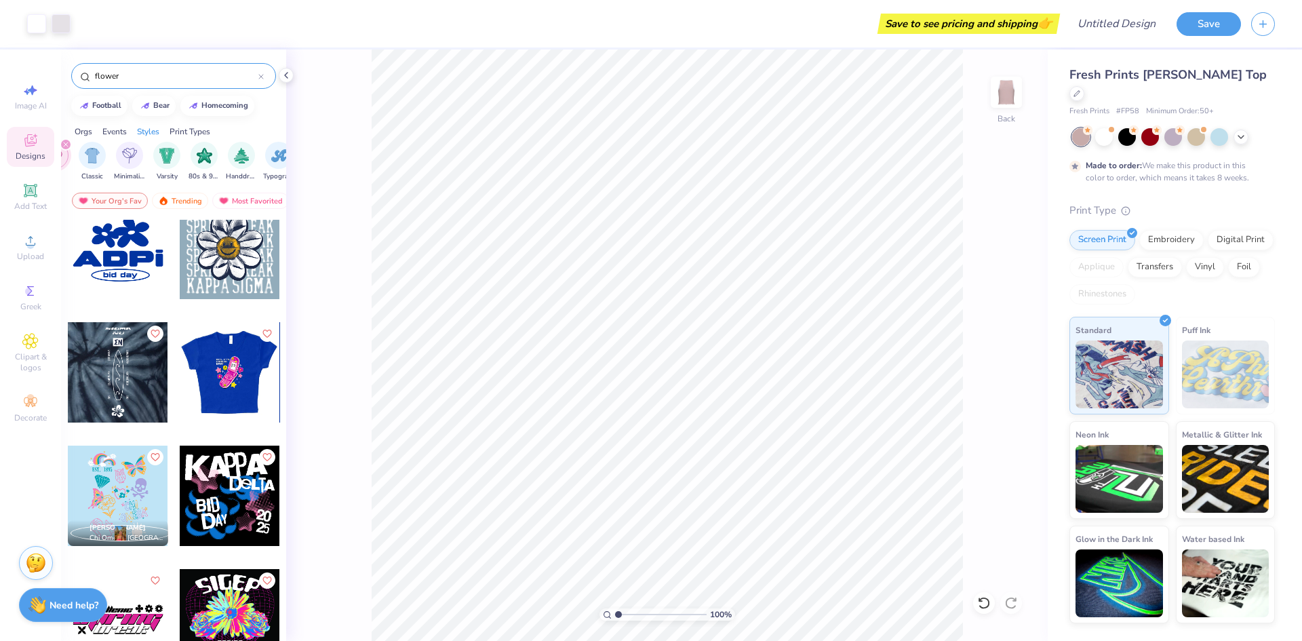
click at [111, 279] on div at bounding box center [118, 249] width 100 height 100
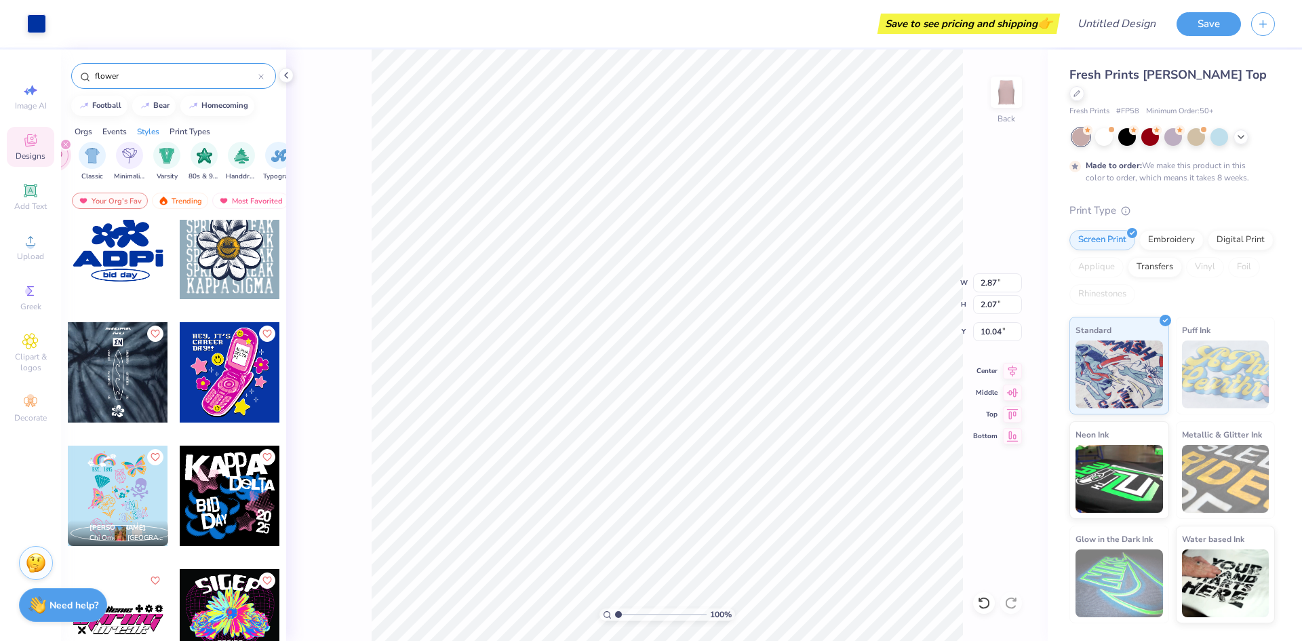
type input "1.15"
type input "0.99"
type input "0.22"
type input "0.13"
type input "10.49"
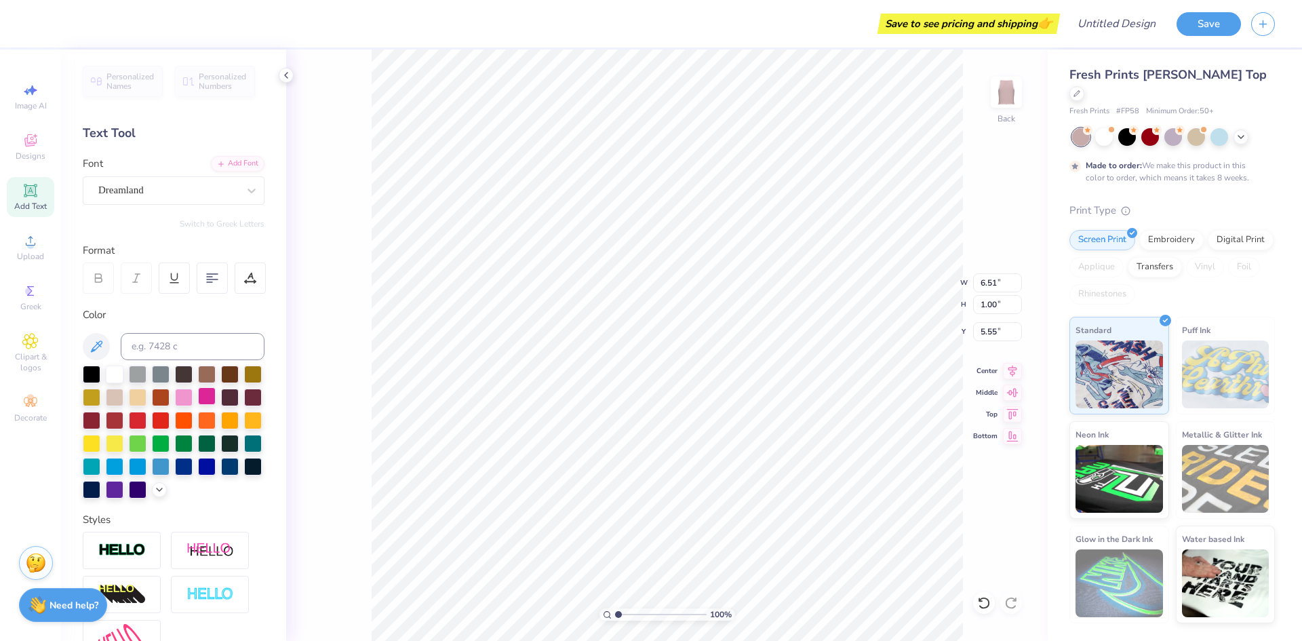
click at [216, 399] on div at bounding box center [207, 396] width 18 height 18
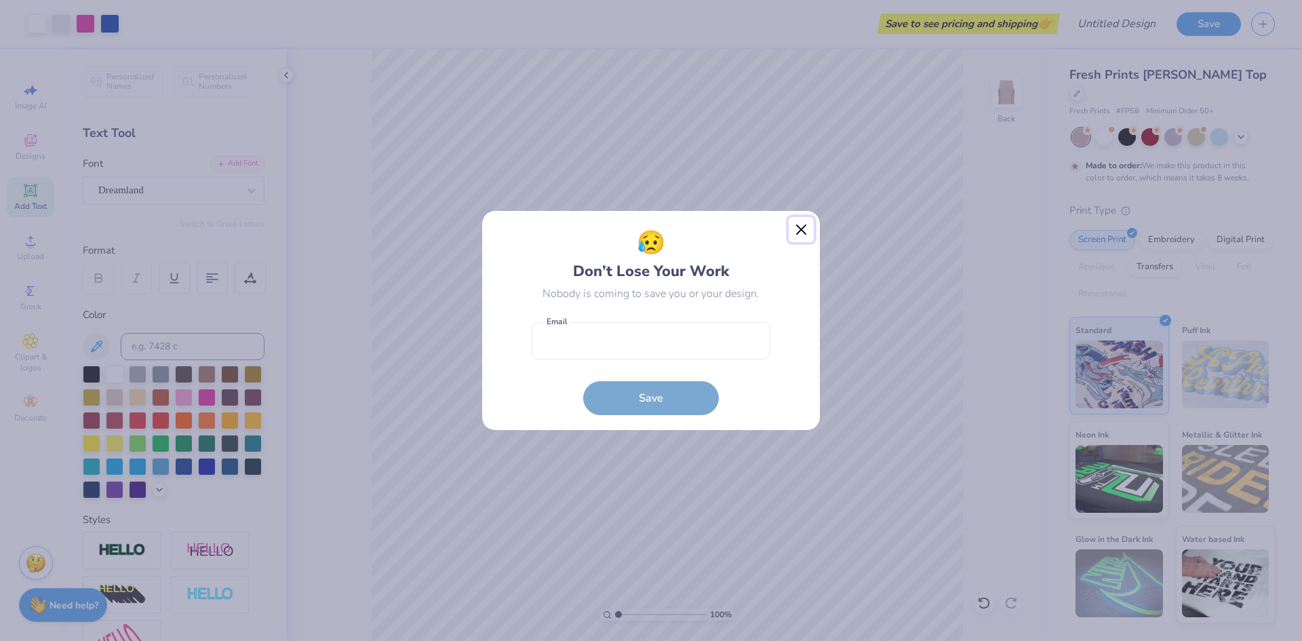
click at [799, 231] on button "Close" at bounding box center [802, 230] width 26 height 26
